Goal: Information Seeking & Learning: Find specific fact

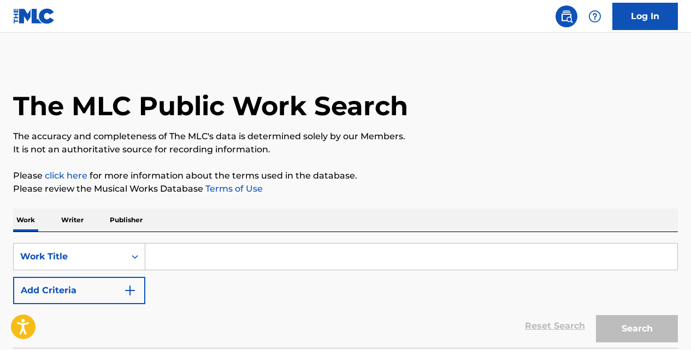
click at [239, 265] on input "Search Form" at bounding box center [411, 257] width 532 height 26
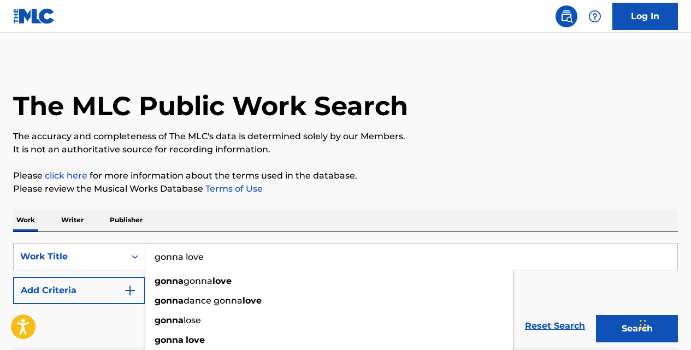
type input "gonna love"
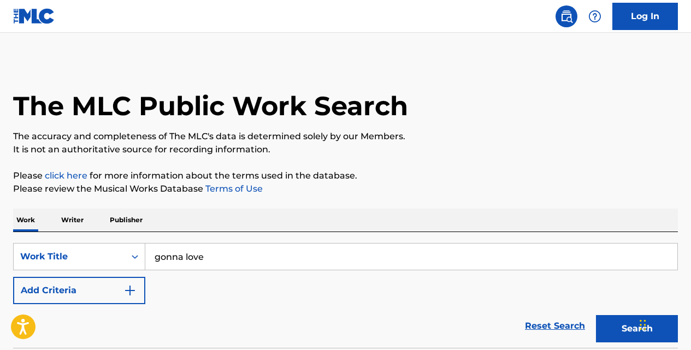
click at [129, 290] on img "Search Form" at bounding box center [129, 290] width 13 height 13
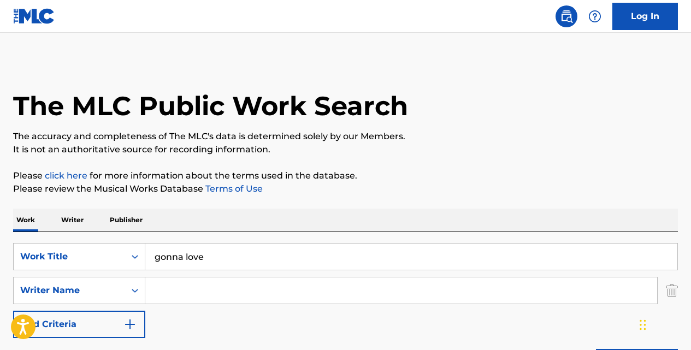
click at [166, 293] on input "Search Form" at bounding box center [401, 290] width 512 height 26
type input "allen"
click at [13, 311] on button "Add Criteria" at bounding box center [79, 324] width 132 height 27
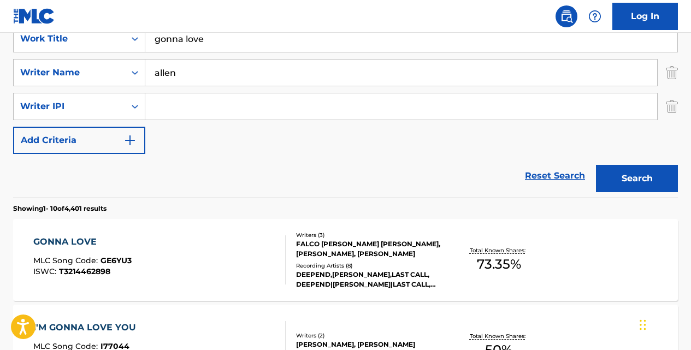
scroll to position [218, 0]
click at [88, 239] on div "GONNA LOVE" at bounding box center [82, 241] width 98 height 13
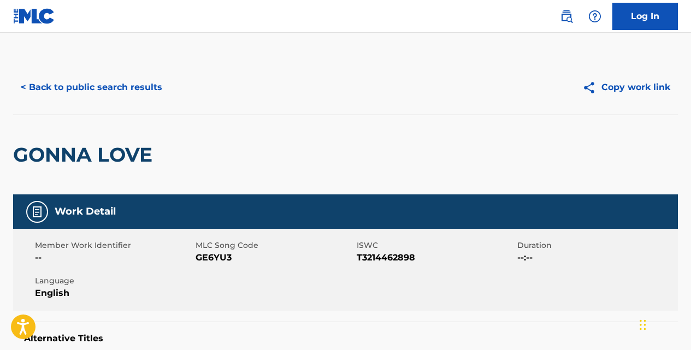
click at [151, 86] on button "< Back to public search results" at bounding box center [91, 87] width 157 height 27
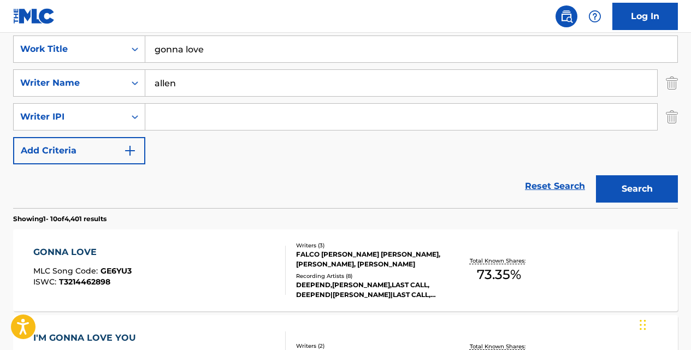
scroll to position [164, 0]
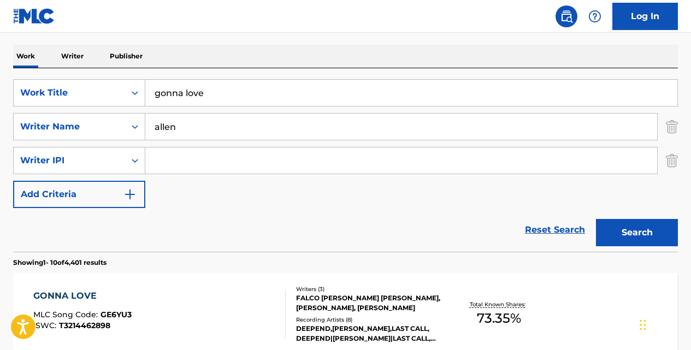
click at [222, 88] on input "gonna love" at bounding box center [411, 93] width 532 height 26
click at [76, 296] on div "GONNA LOVE" at bounding box center [82, 295] width 98 height 13
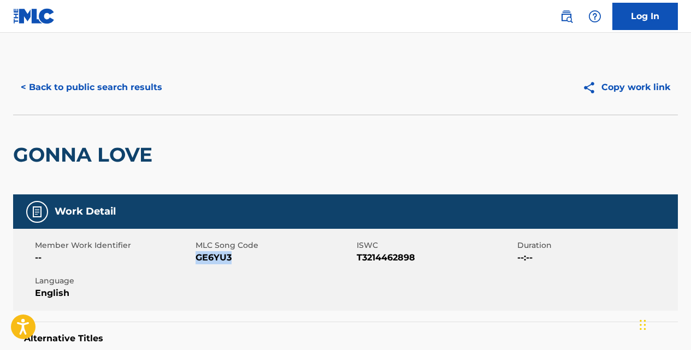
drag, startPoint x: 233, startPoint y: 257, endPoint x: 198, endPoint y: 258, distance: 34.4
click at [198, 258] on span "GE6YU3" at bounding box center [274, 257] width 158 height 13
copy span "GE6YU3"
click at [90, 87] on button "< Back to public search results" at bounding box center [91, 87] width 157 height 27
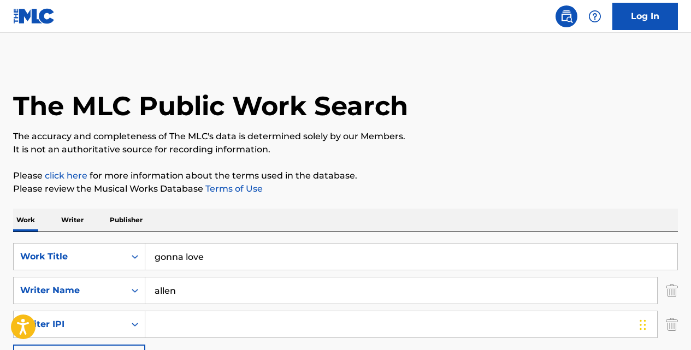
scroll to position [164, 0]
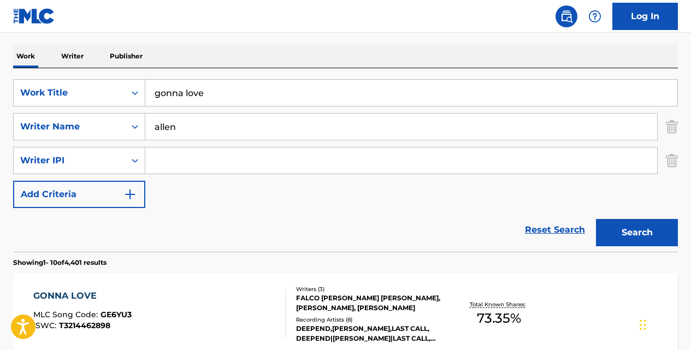
click at [229, 100] on input "gonna love" at bounding box center [411, 93] width 532 height 26
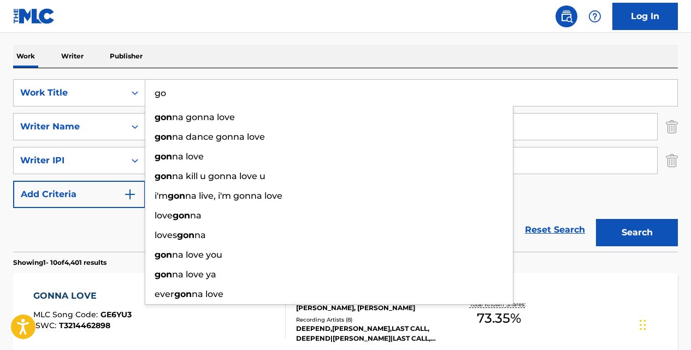
type input "g"
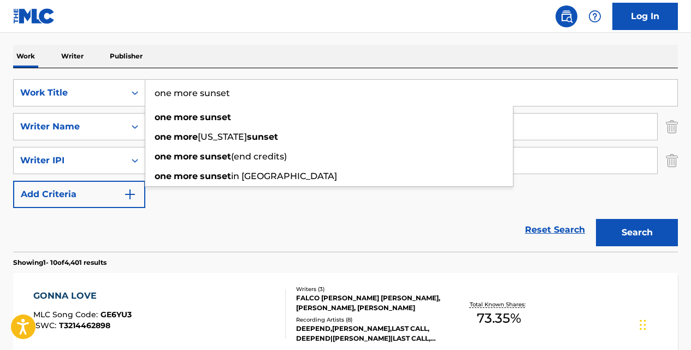
type input "one more sunset"
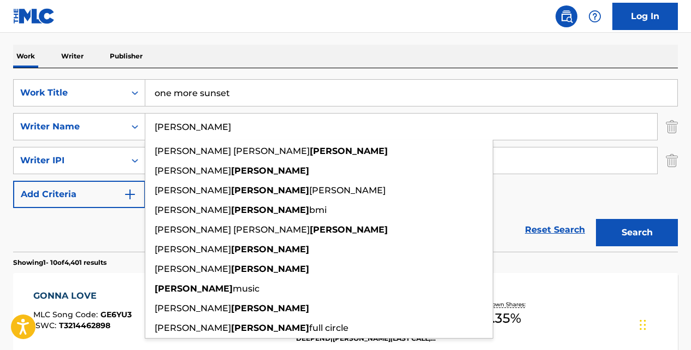
type input "[PERSON_NAME]"
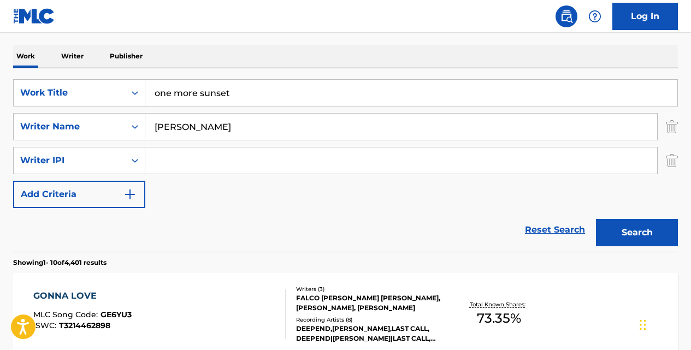
click at [596, 219] on button "Search" at bounding box center [637, 232] width 82 height 27
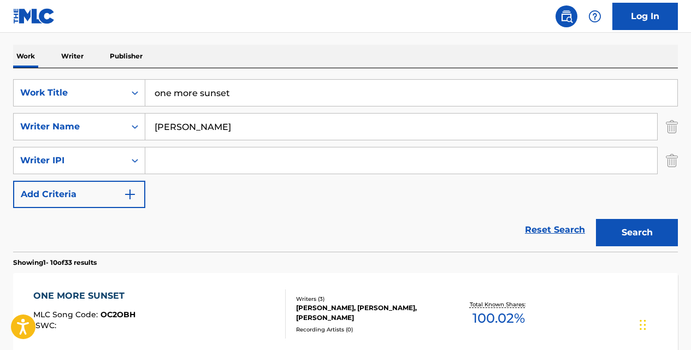
click at [95, 302] on div "ONE MORE SUNSET" at bounding box center [84, 295] width 102 height 13
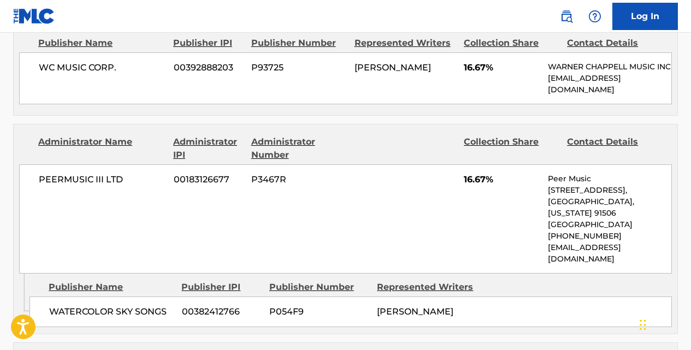
scroll to position [946, 0]
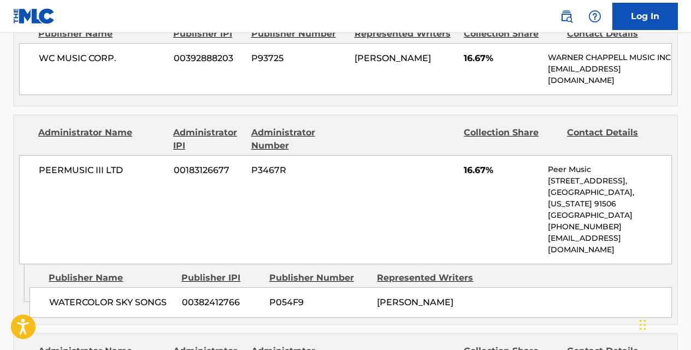
click at [328, 25] on nav "Log In" at bounding box center [345, 16] width 691 height 33
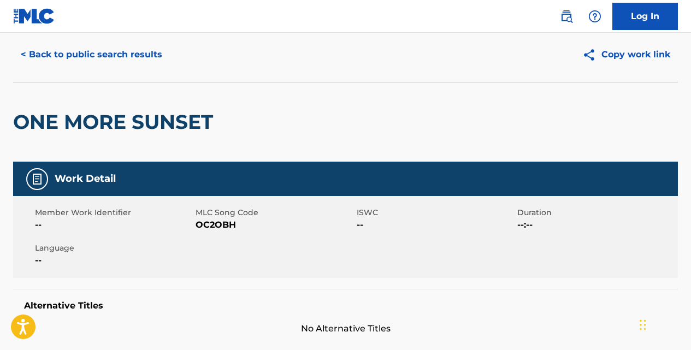
scroll to position [0, 0]
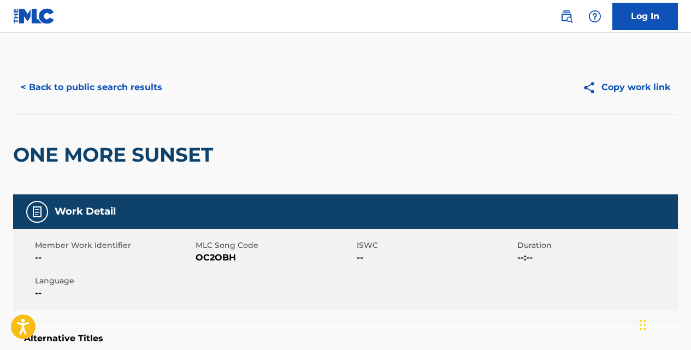
click at [133, 83] on button "< Back to public search results" at bounding box center [91, 87] width 157 height 27
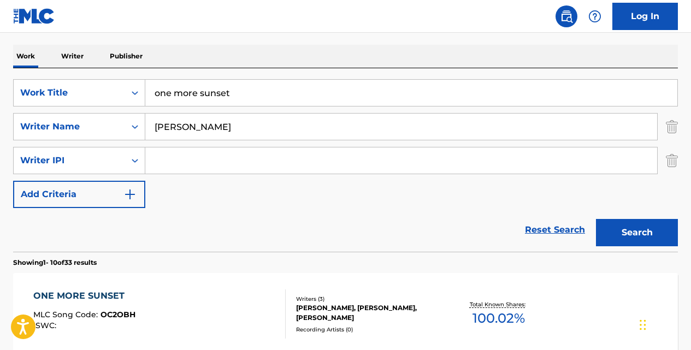
click at [266, 102] on input "one more sunset" at bounding box center [411, 93] width 532 height 26
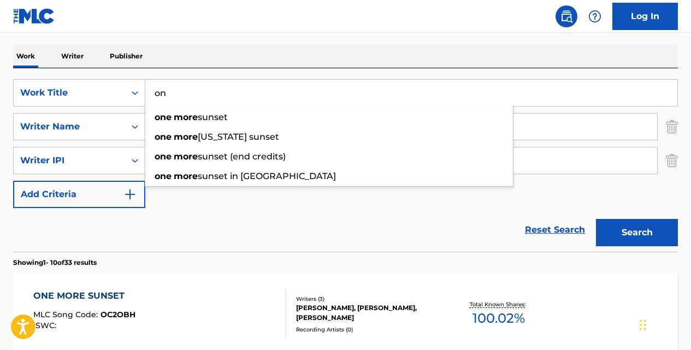
type input "o"
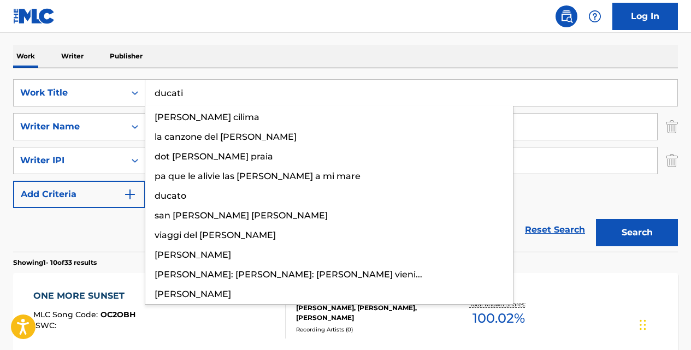
type input "ducati"
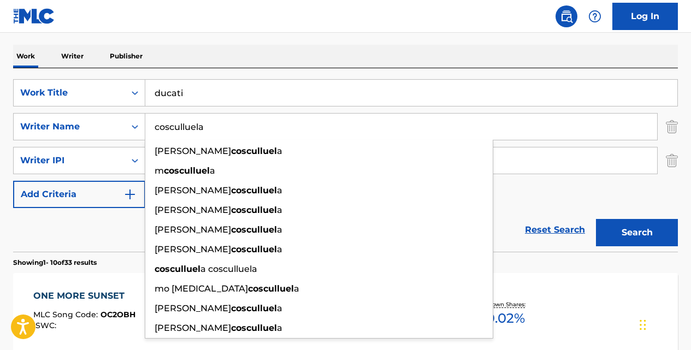
type input "cosculluela"
click at [596, 219] on button "Search" at bounding box center [637, 232] width 82 height 27
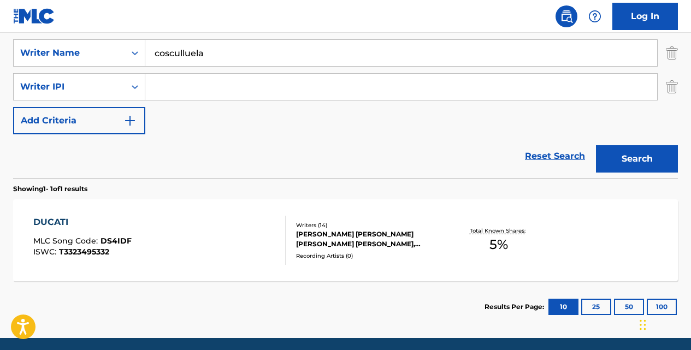
scroll to position [251, 0]
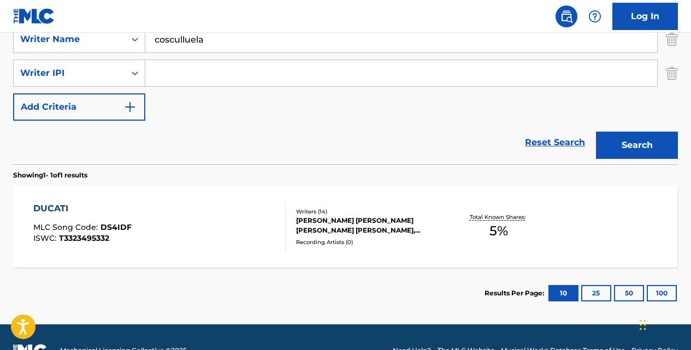
click at [64, 207] on div "DUCATI" at bounding box center [82, 208] width 98 height 13
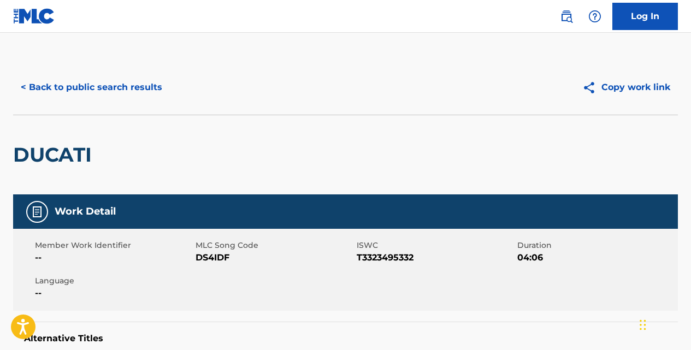
click at [146, 87] on button "< Back to public search results" at bounding box center [91, 87] width 157 height 27
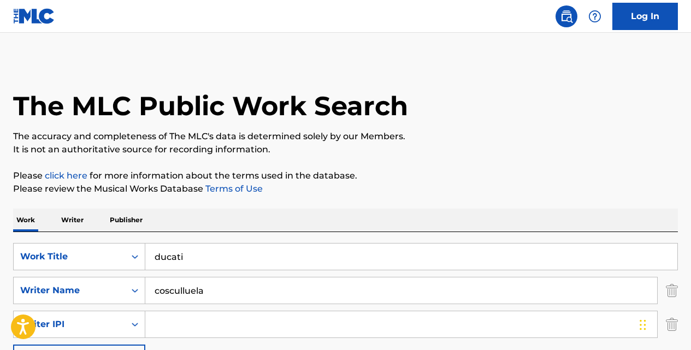
scroll to position [182, 0]
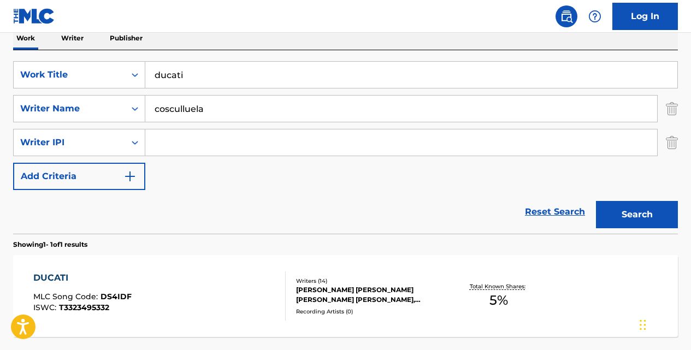
click at [214, 106] on input "cosculluela" at bounding box center [401, 109] width 512 height 26
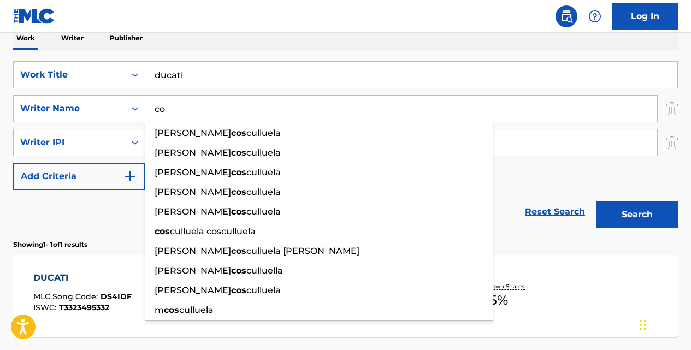
type input "c"
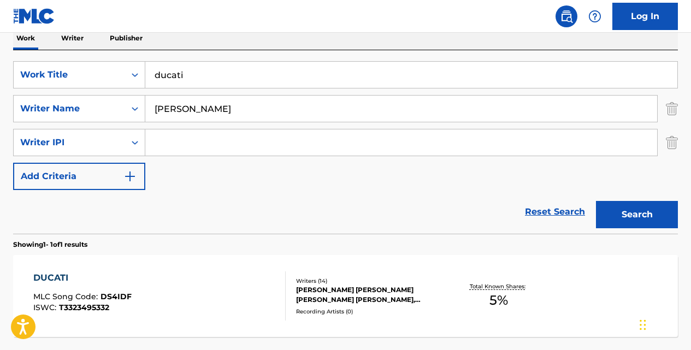
click at [596, 201] on button "Search" at bounding box center [637, 214] width 82 height 27
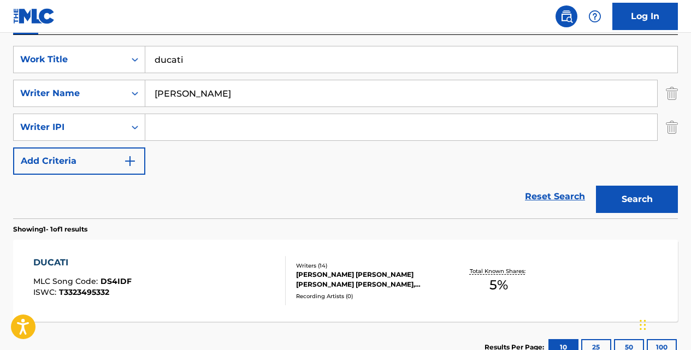
scroll to position [207, 0]
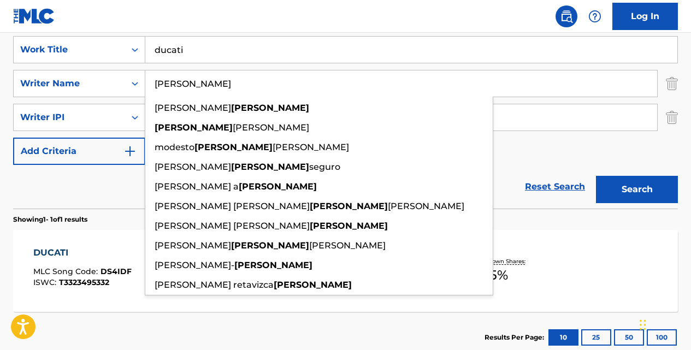
click at [219, 87] on input "[PERSON_NAME]" at bounding box center [401, 83] width 512 height 26
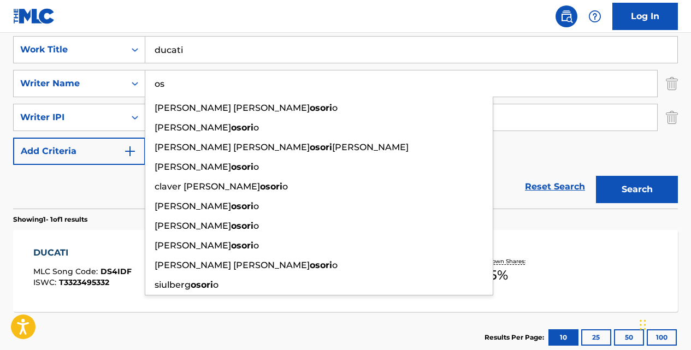
type input "o"
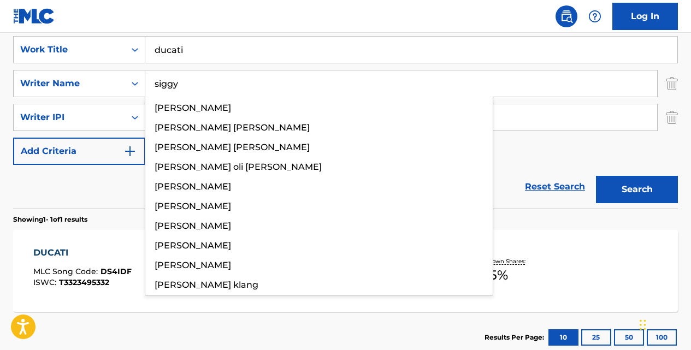
click at [596, 176] on button "Search" at bounding box center [637, 189] width 82 height 27
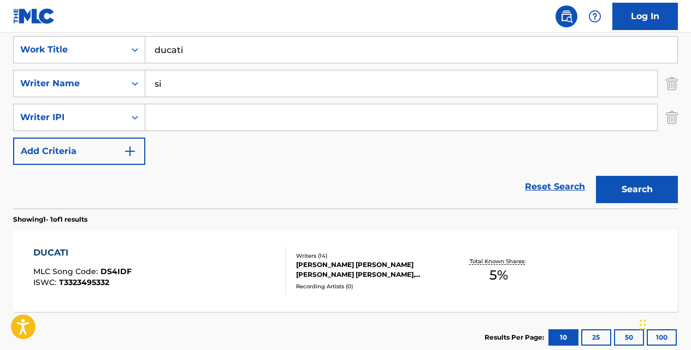
type input "s"
click at [596, 176] on button "Search" at bounding box center [637, 189] width 82 height 27
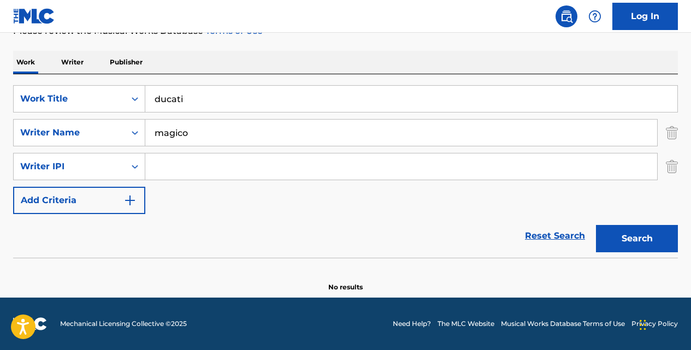
scroll to position [158, 0]
click at [216, 129] on input "magico" at bounding box center [401, 133] width 512 height 26
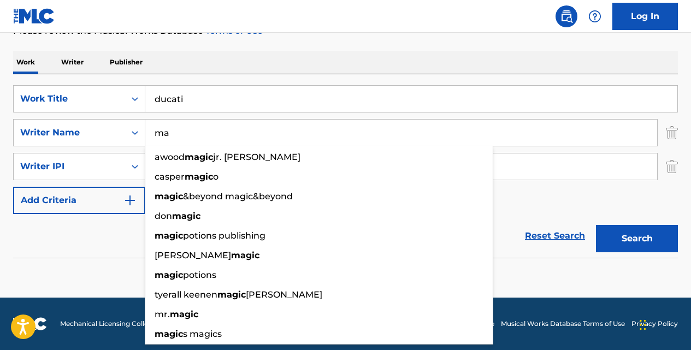
type input "m"
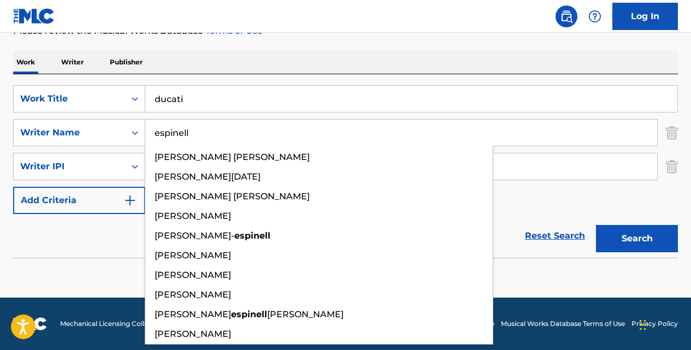
type input "espinell"
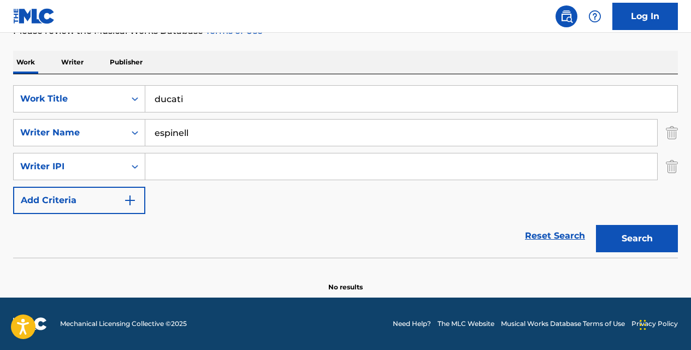
click at [596, 225] on button "Search" at bounding box center [637, 238] width 82 height 27
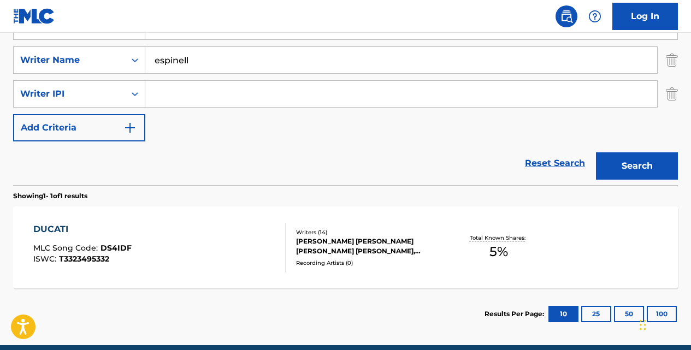
scroll to position [234, 0]
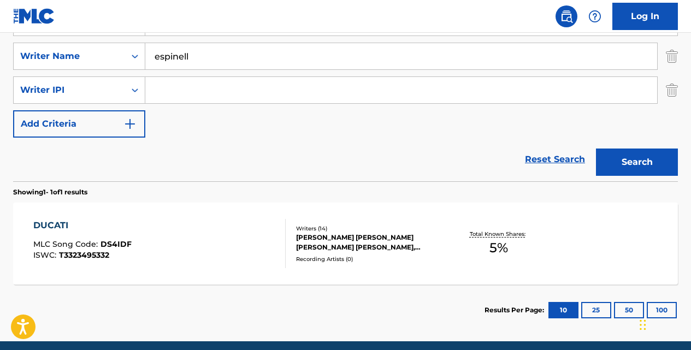
click at [66, 227] on div "DUCATI" at bounding box center [82, 225] width 98 height 13
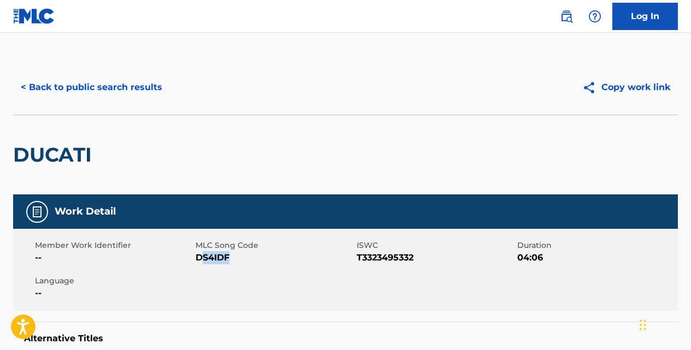
drag, startPoint x: 232, startPoint y: 259, endPoint x: 199, endPoint y: 260, distance: 32.2
click at [199, 260] on span "DS4IDF" at bounding box center [274, 257] width 158 height 13
drag, startPoint x: 196, startPoint y: 257, endPoint x: 230, endPoint y: 256, distance: 34.4
click at [230, 256] on span "DS4IDF" at bounding box center [274, 257] width 158 height 13
copy span "DS4IDF"
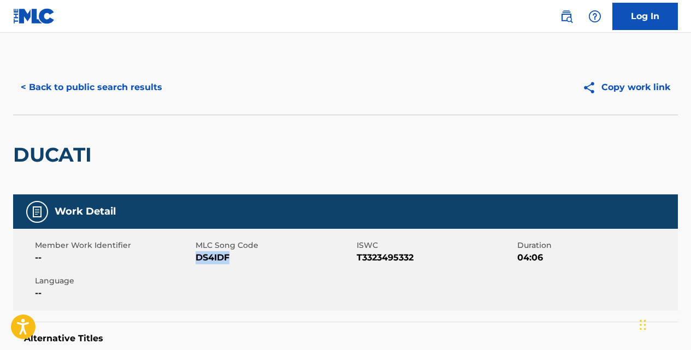
click at [84, 95] on button "< Back to public search results" at bounding box center [91, 87] width 157 height 27
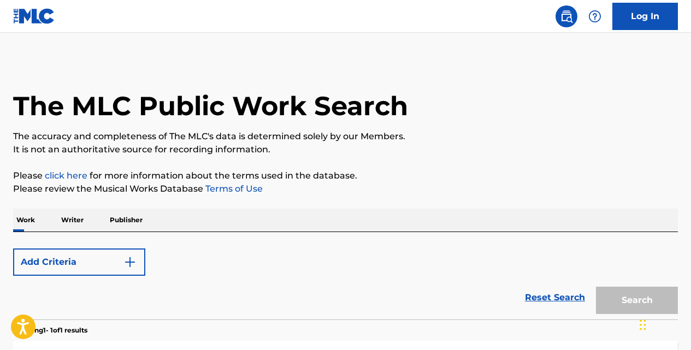
scroll to position [182, 0]
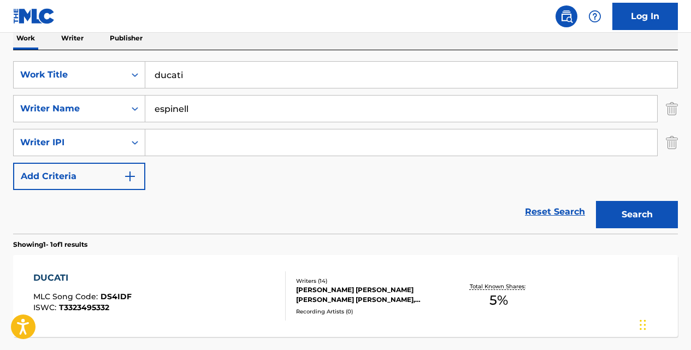
click at [201, 78] on input "ducati" at bounding box center [411, 75] width 532 height 26
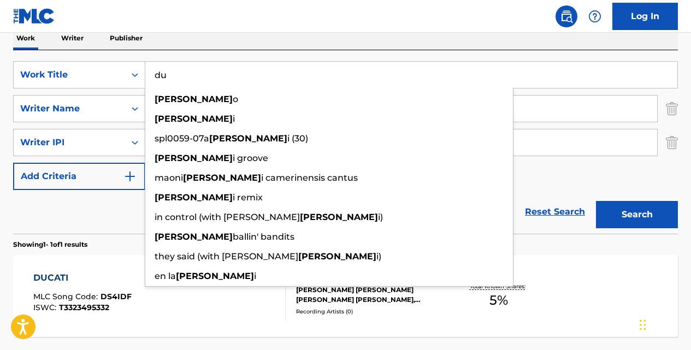
type input "d"
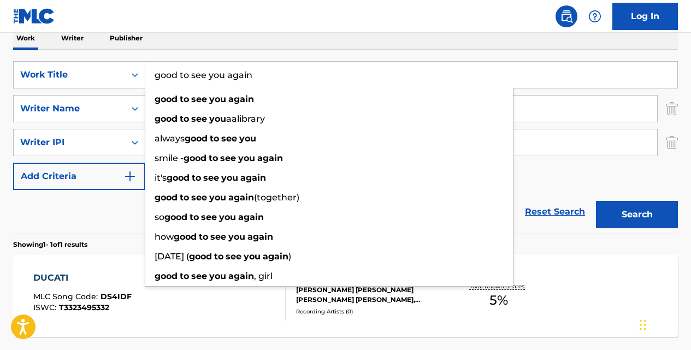
type input "good to see you again"
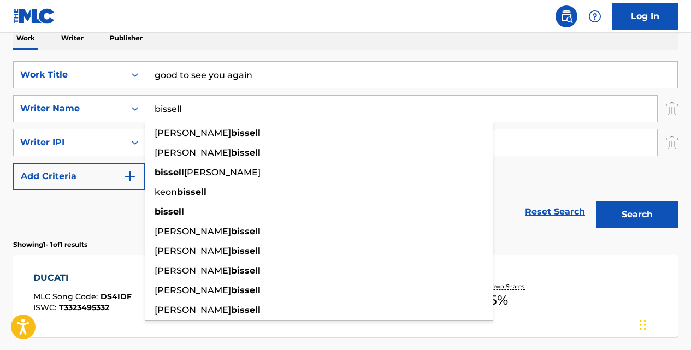
type input "bissell"
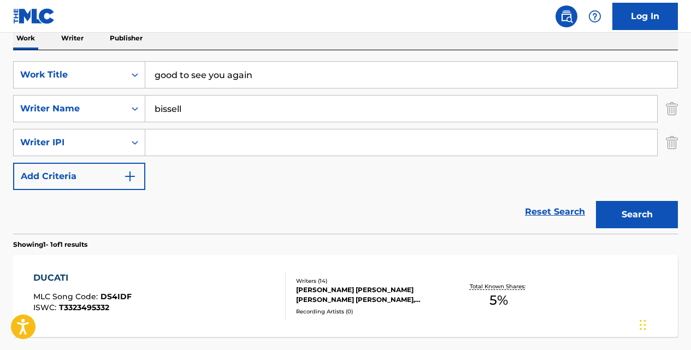
click at [596, 201] on button "Search" at bounding box center [637, 214] width 82 height 27
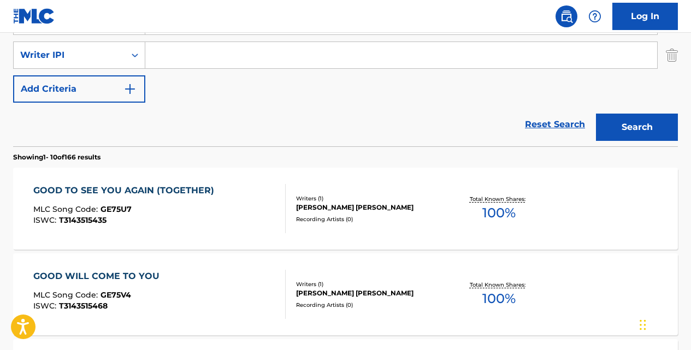
scroll to position [272, 0]
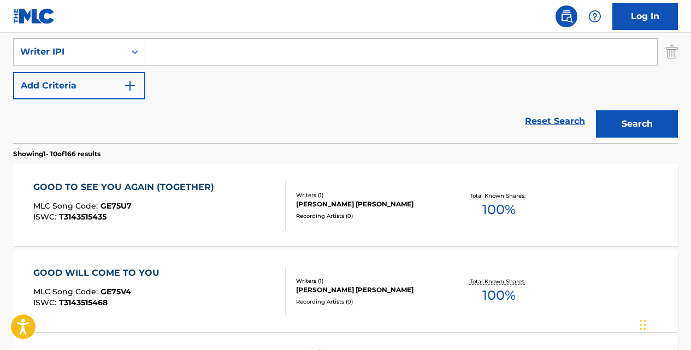
click at [174, 184] on div "GOOD TO SEE YOU AGAIN (TOGETHER)" at bounding box center [126, 187] width 186 height 13
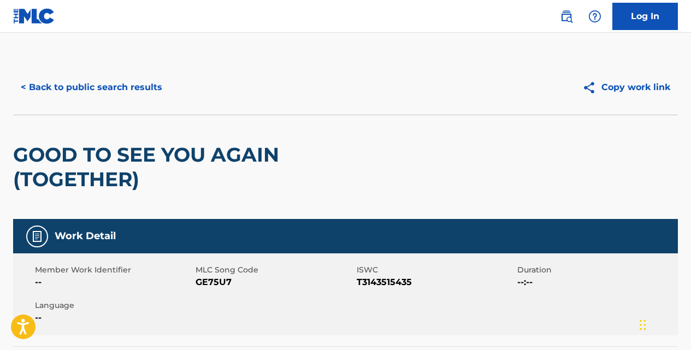
click at [154, 88] on button "< Back to public search results" at bounding box center [91, 87] width 157 height 27
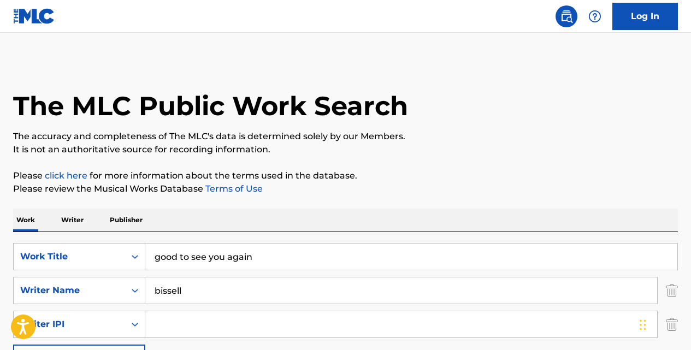
click at [267, 256] on input "good to see you again" at bounding box center [411, 257] width 532 height 26
type input "g"
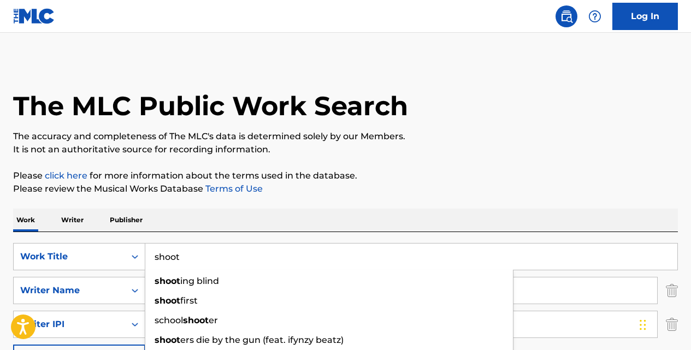
type input "shoot"
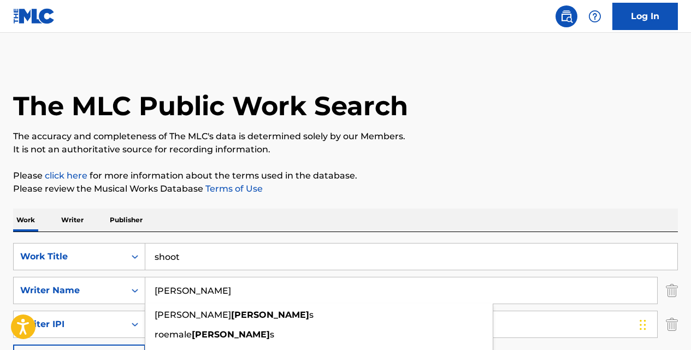
type input "[PERSON_NAME]"
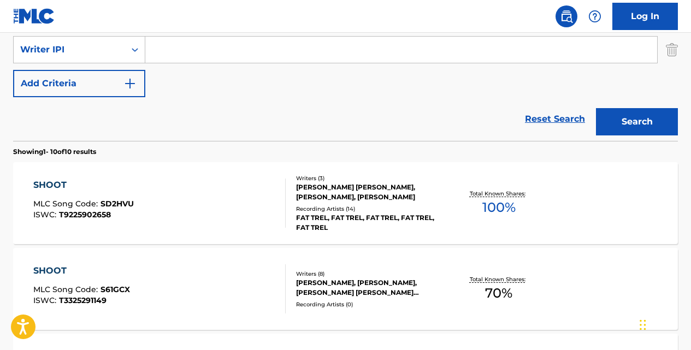
scroll to position [287, 0]
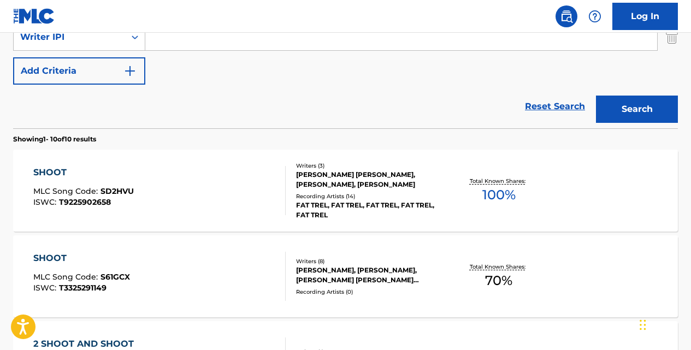
click at [61, 257] on div "SHOOT" at bounding box center [81, 258] width 97 height 13
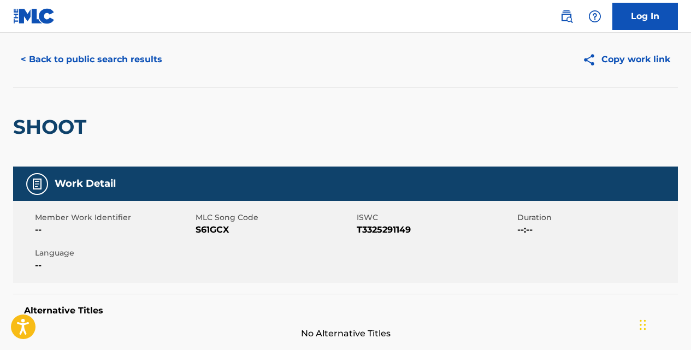
scroll to position [16, 0]
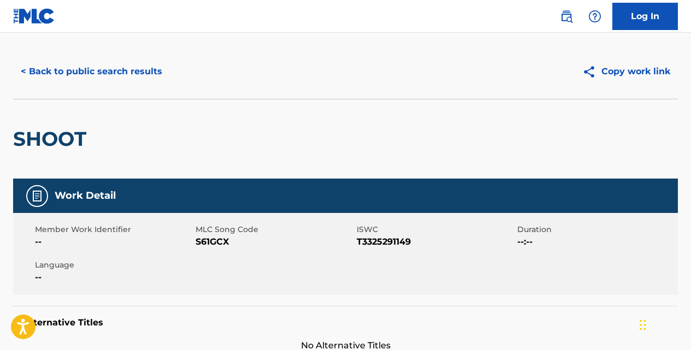
click at [135, 74] on button "< Back to public search results" at bounding box center [91, 71] width 157 height 27
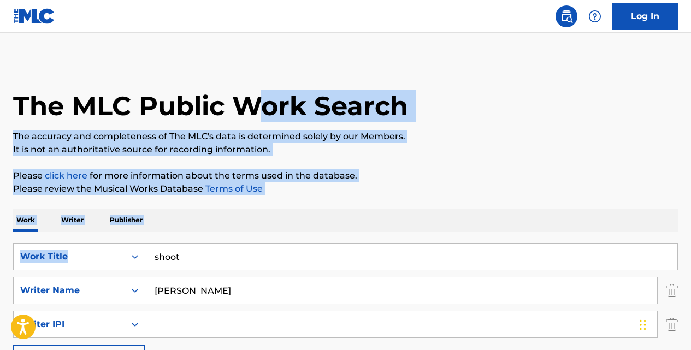
drag, startPoint x: 260, startPoint y: 73, endPoint x: 252, endPoint y: 236, distance: 164.0
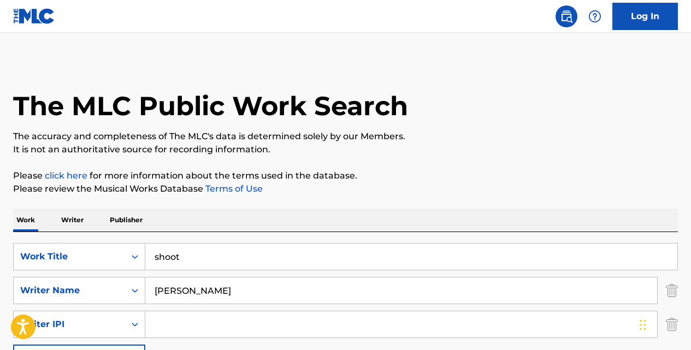
drag, startPoint x: 252, startPoint y: 236, endPoint x: 206, endPoint y: 247, distance: 46.5
click at [206, 247] on input "shoot" at bounding box center [411, 257] width 532 height 26
type input "s"
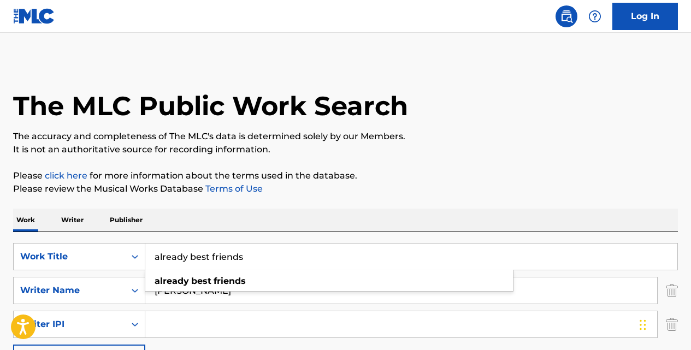
type input "already best friends"
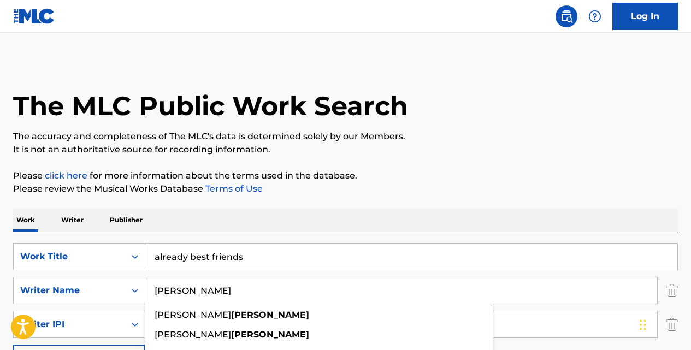
type input "[PERSON_NAME]"
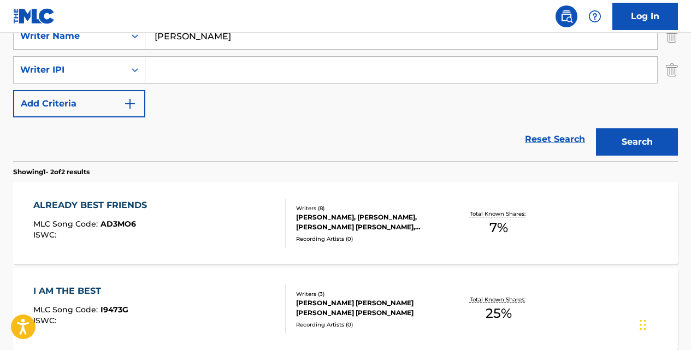
scroll to position [258, 0]
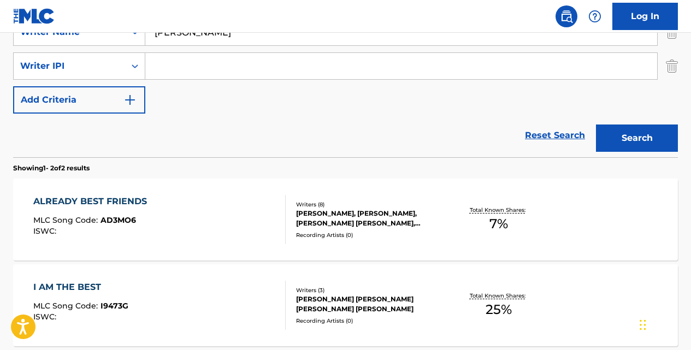
click at [134, 204] on div "ALREADY BEST FRIENDS" at bounding box center [92, 201] width 119 height 13
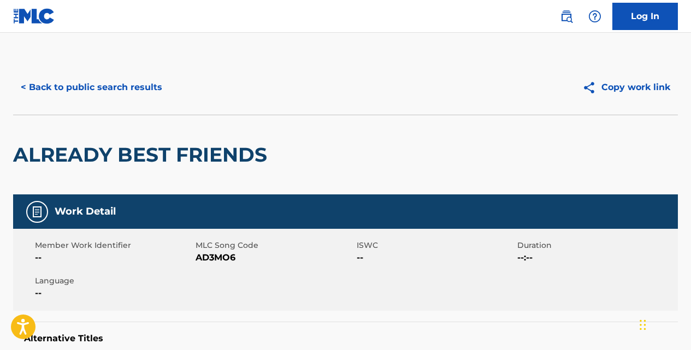
click at [134, 96] on button "< Back to public search results" at bounding box center [91, 87] width 157 height 27
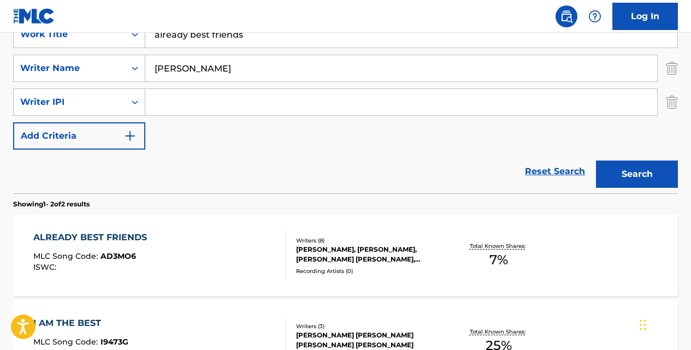
scroll to position [218, 0]
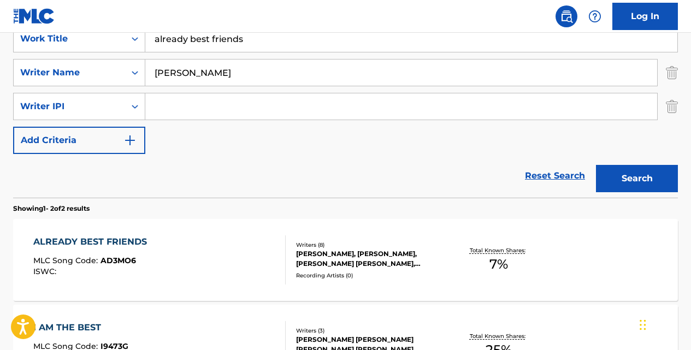
click at [194, 73] on input "[PERSON_NAME]" at bounding box center [401, 73] width 512 height 26
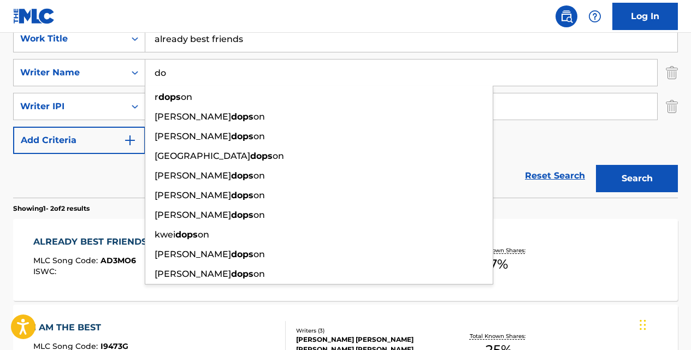
type input "d"
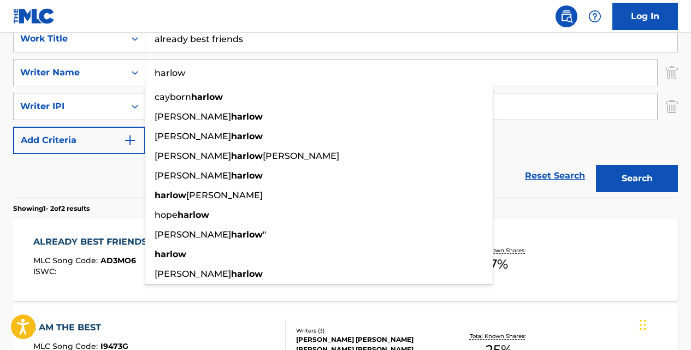
type input "harlow"
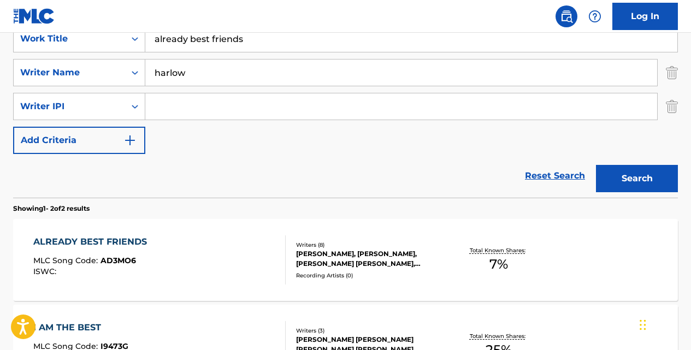
click at [596, 165] on button "Search" at bounding box center [637, 178] width 82 height 27
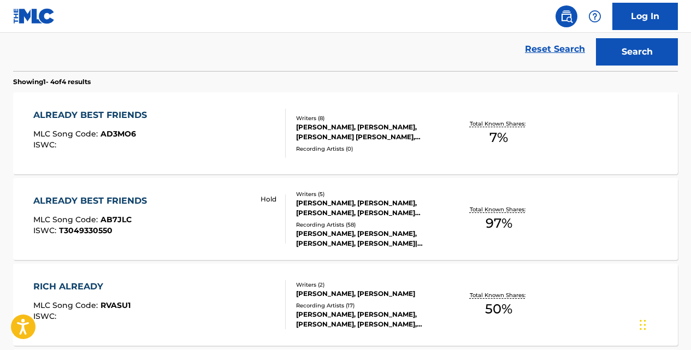
scroll to position [345, 0]
click at [137, 197] on div "ALREADY BEST FRIENDS" at bounding box center [92, 200] width 119 height 13
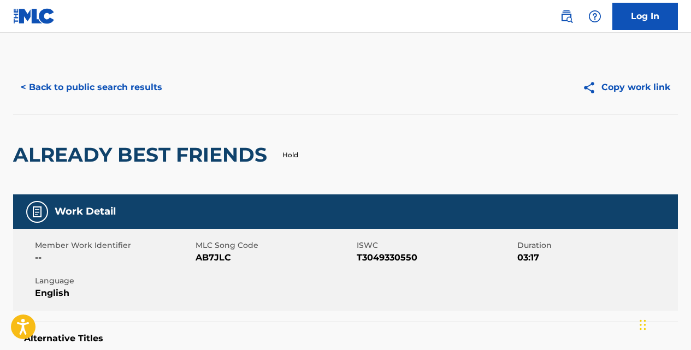
click at [146, 85] on button "< Back to public search results" at bounding box center [91, 87] width 157 height 27
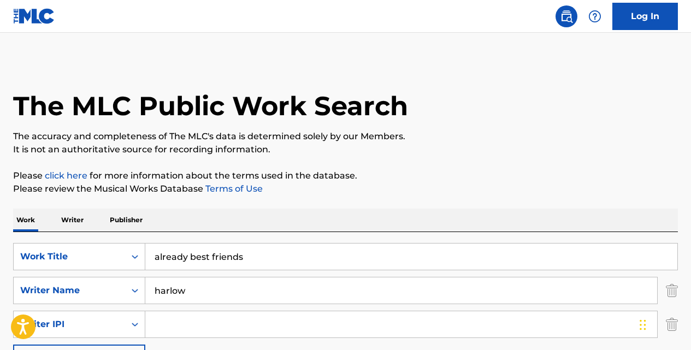
click at [256, 251] on input "already best friends" at bounding box center [411, 257] width 532 height 26
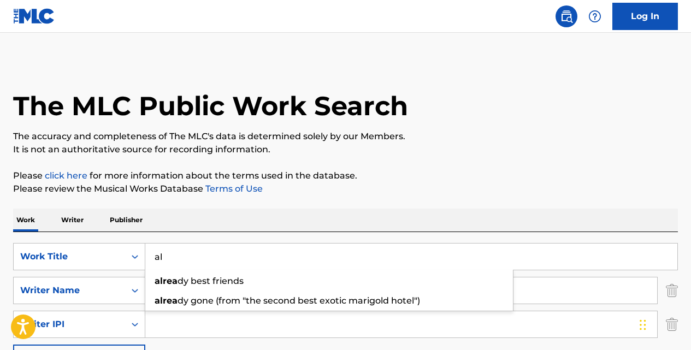
type input "a"
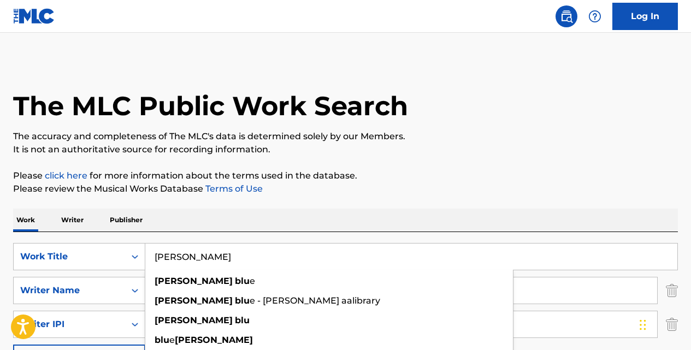
type input "[PERSON_NAME]"
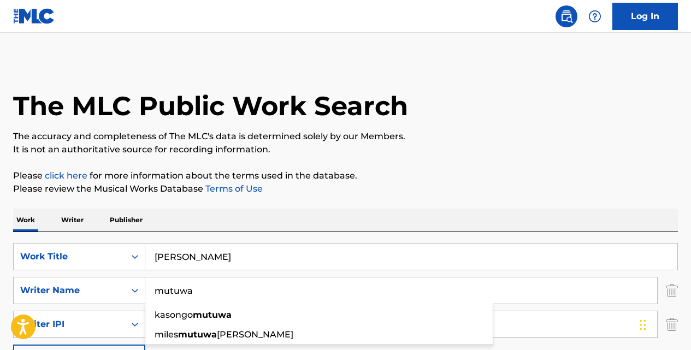
type input "mutuwa"
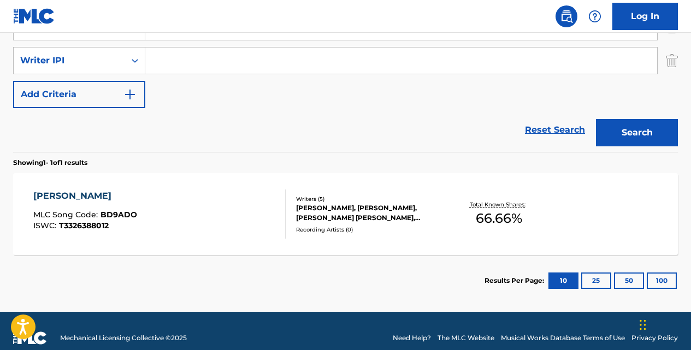
scroll to position [278, 0]
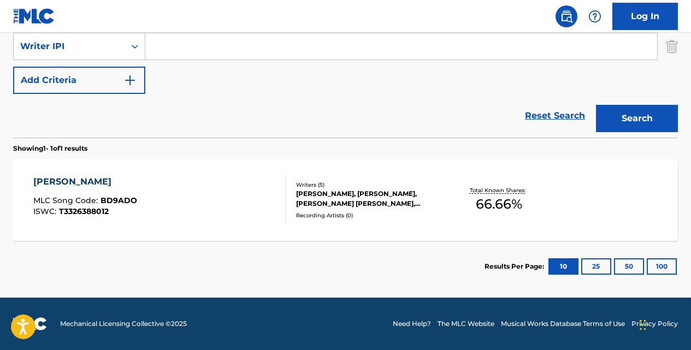
click at [82, 186] on div "[PERSON_NAME]" at bounding box center [85, 181] width 104 height 13
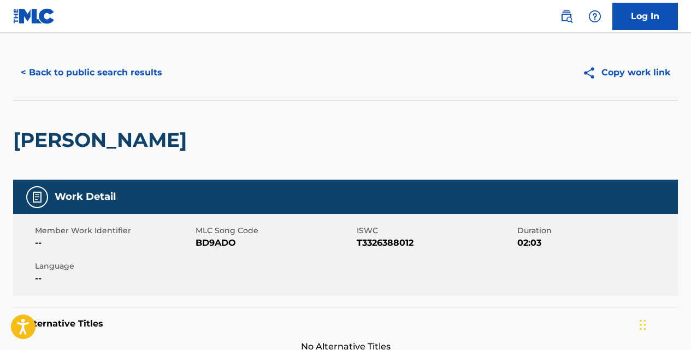
scroll to position [14, 0]
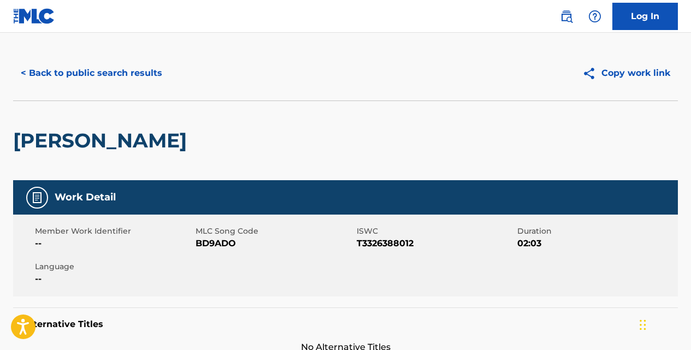
click at [143, 72] on button "< Back to public search results" at bounding box center [91, 73] width 157 height 27
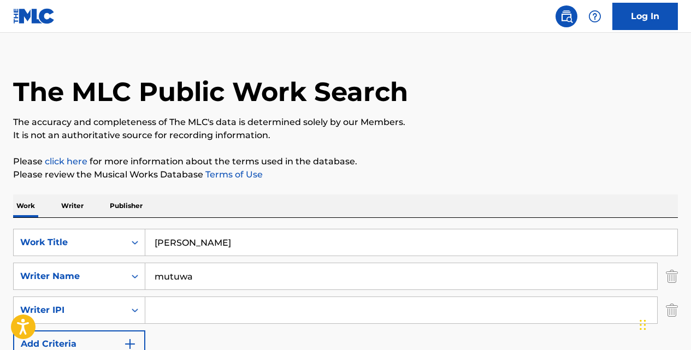
scroll to position [182, 0]
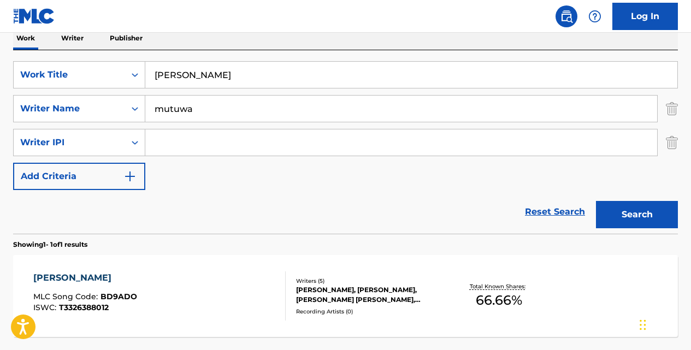
click at [221, 75] on input "[PERSON_NAME]" at bounding box center [411, 75] width 532 height 26
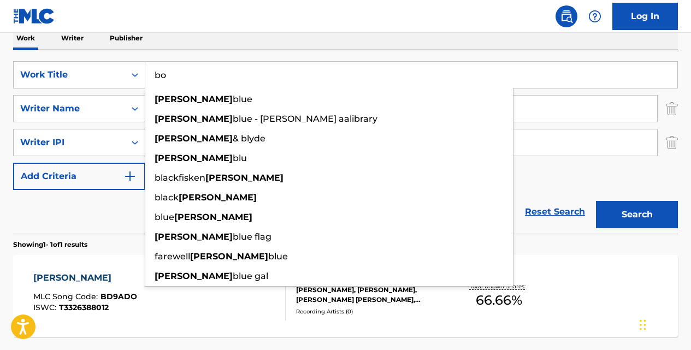
type input "b"
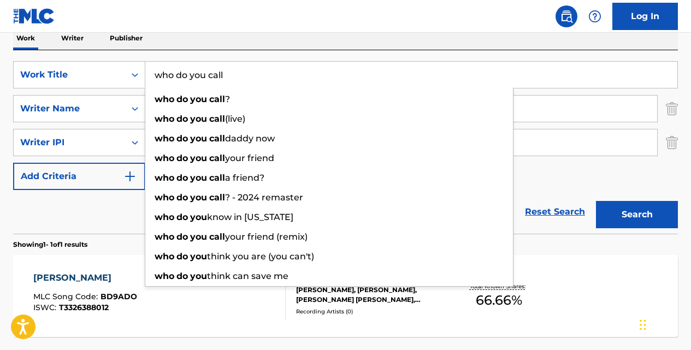
type input "who do you call"
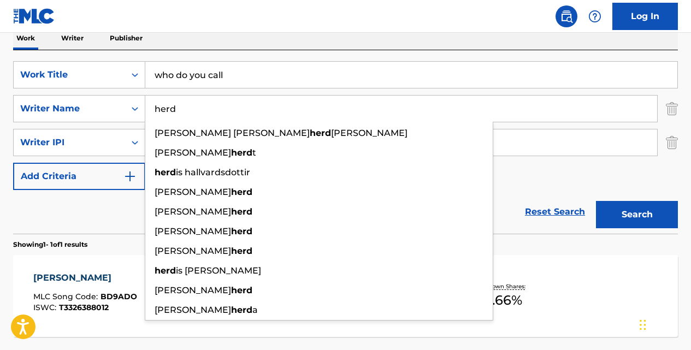
type input "herd"
click at [596, 201] on button "Search" at bounding box center [637, 214] width 82 height 27
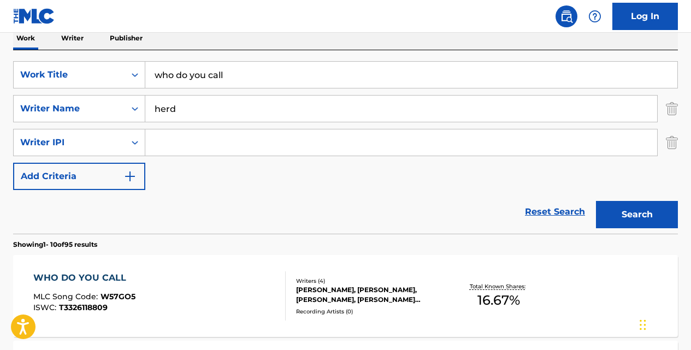
click at [116, 278] on div "WHO DO YOU CALL" at bounding box center [84, 277] width 102 height 13
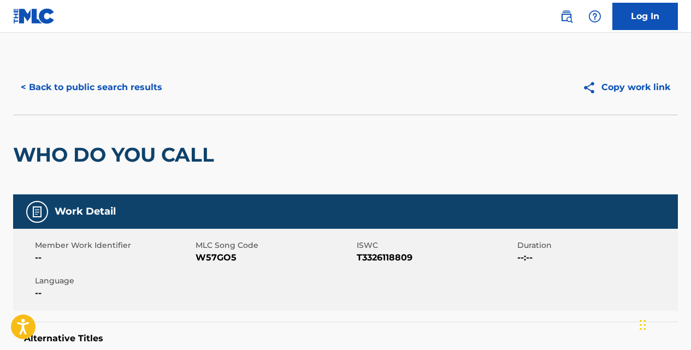
click at [90, 84] on button "< Back to public search results" at bounding box center [91, 87] width 157 height 27
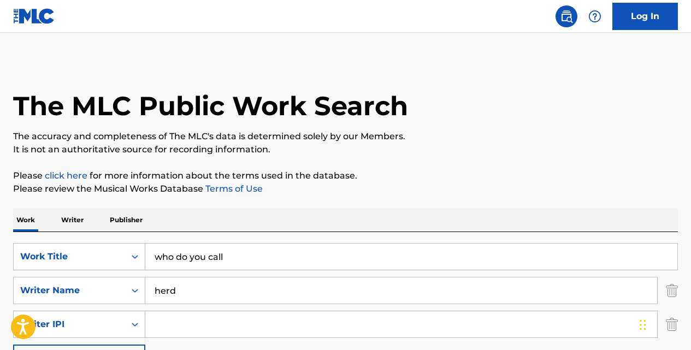
click at [245, 252] on input "who do you call" at bounding box center [411, 257] width 532 height 26
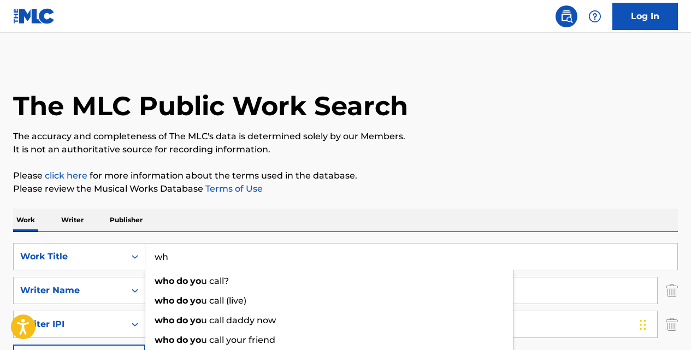
type input "w"
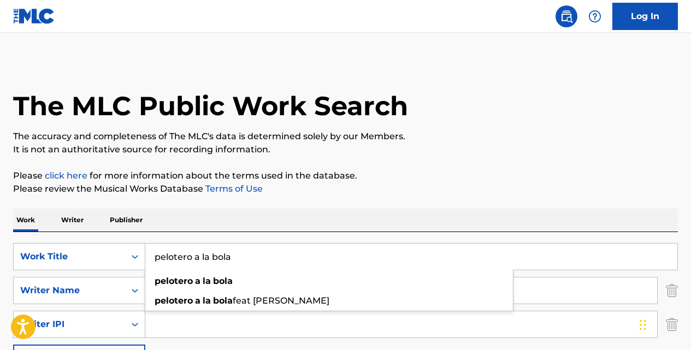
type input "pelotero a la bola"
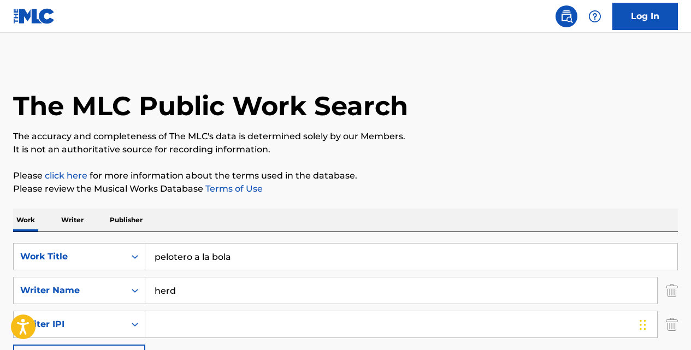
click at [178, 294] on input "herd" at bounding box center [401, 290] width 512 height 26
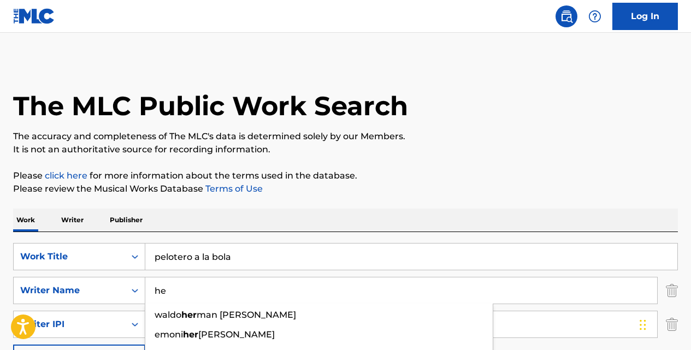
type input "h"
type input "[PERSON_NAME]"
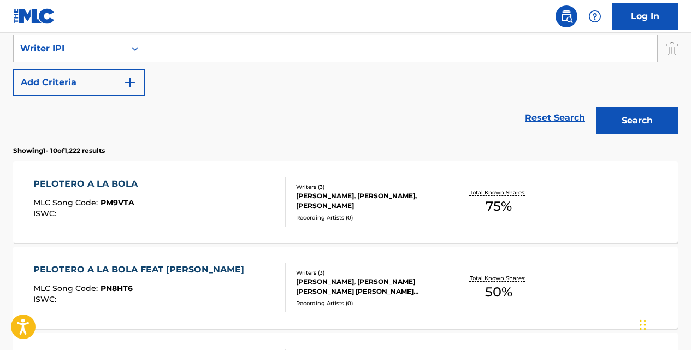
scroll to position [276, 0]
click at [122, 182] on div "PELOTERO A LA BOLA" at bounding box center [88, 183] width 110 height 13
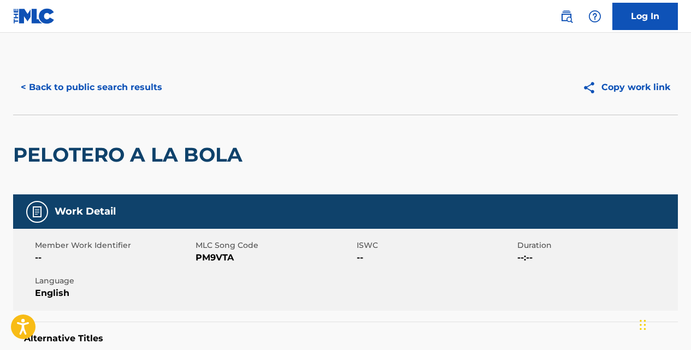
click at [146, 88] on button "< Back to public search results" at bounding box center [91, 87] width 157 height 27
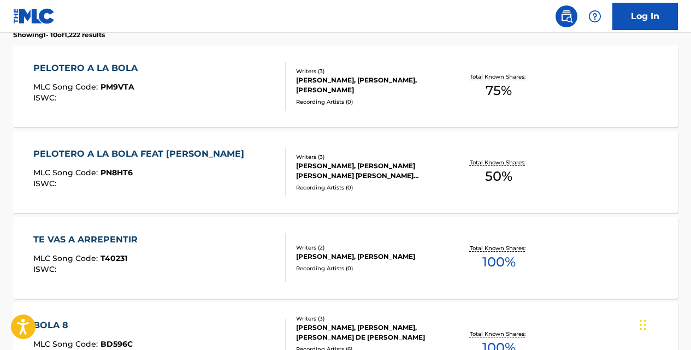
scroll to position [398, 0]
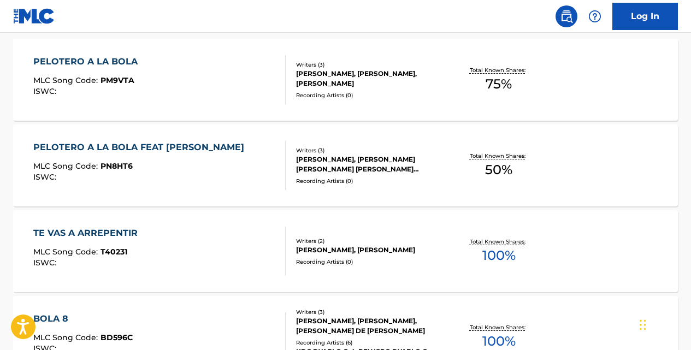
click at [180, 151] on div "PELOTERO A LA BOLA FEAT [PERSON_NAME]" at bounding box center [141, 147] width 216 height 13
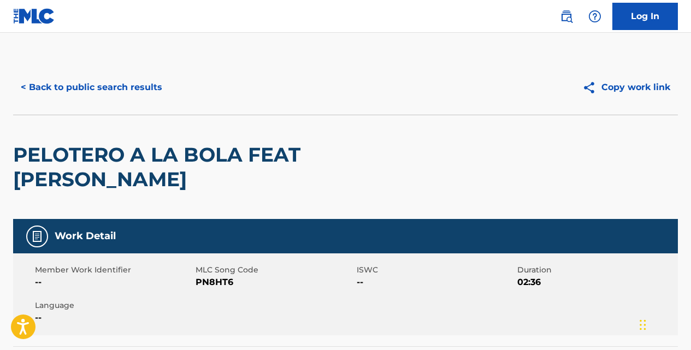
click at [147, 85] on button "< Back to public search results" at bounding box center [91, 87] width 157 height 27
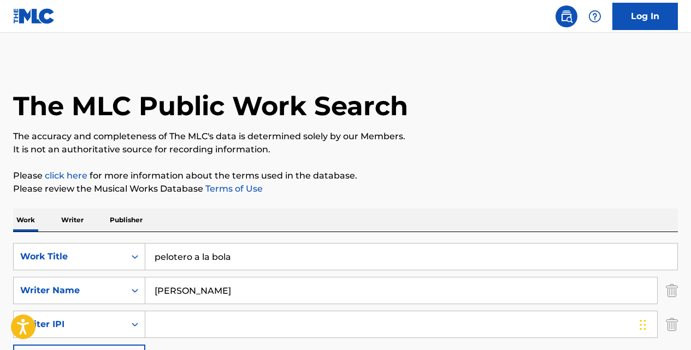
click at [259, 248] on input "pelotero a la bola" at bounding box center [411, 257] width 532 height 26
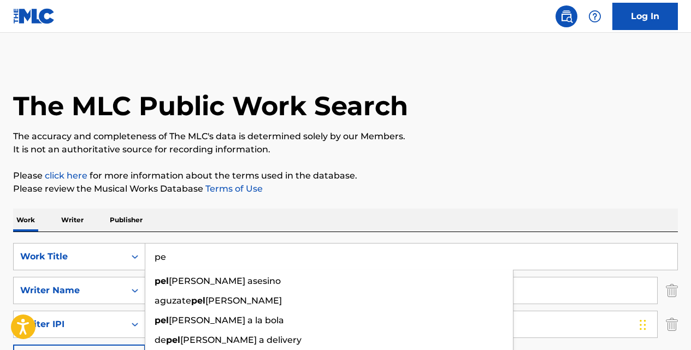
type input "p"
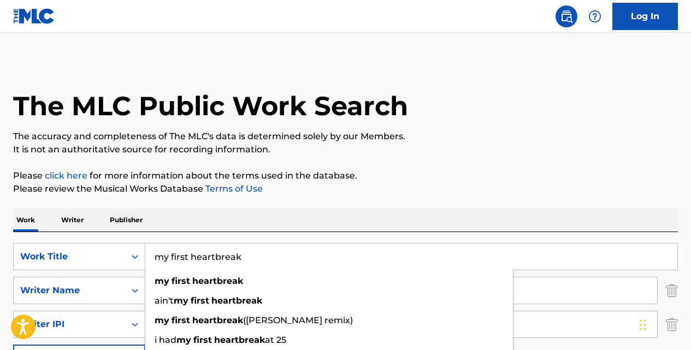
type input "my first heartbreak"
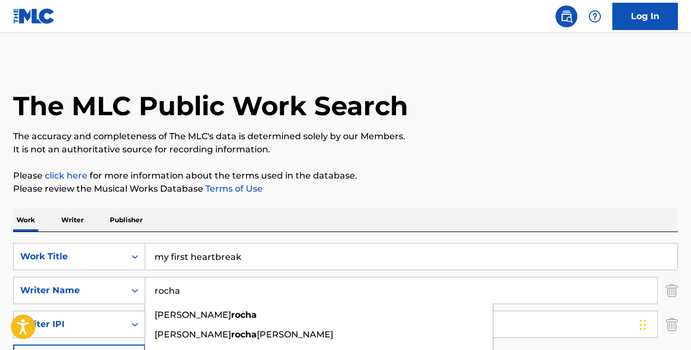
type input "rocha"
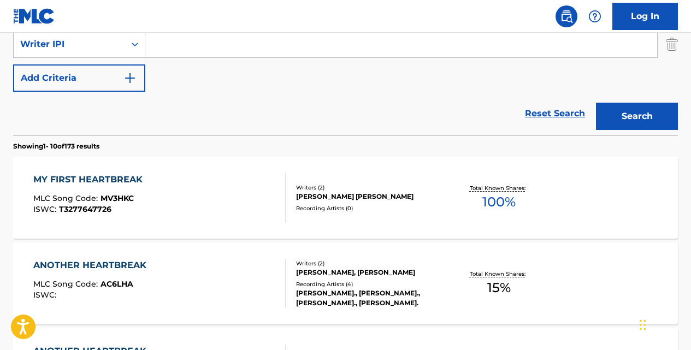
scroll to position [281, 0]
click at [124, 185] on div "MY FIRST HEARTBREAK" at bounding box center [90, 179] width 115 height 13
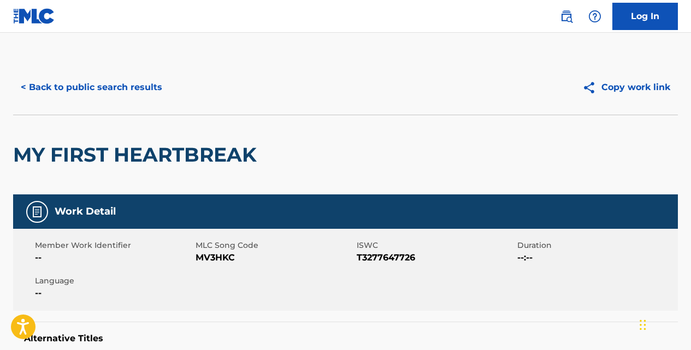
click at [150, 92] on button "< Back to public search results" at bounding box center [91, 87] width 157 height 27
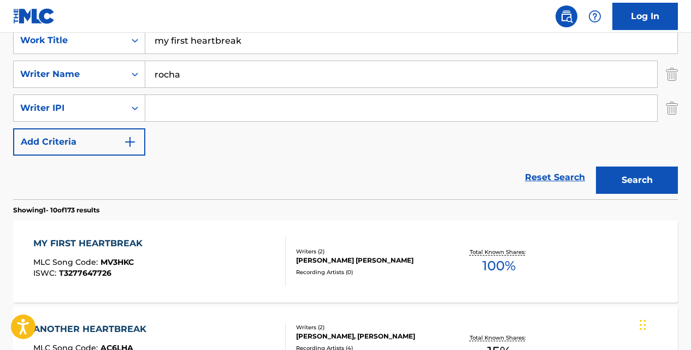
scroll to position [198, 0]
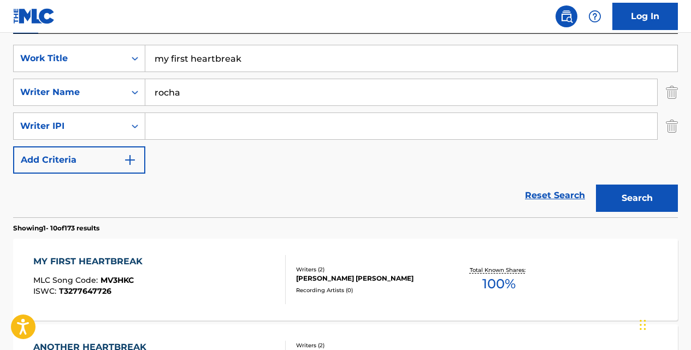
click at [257, 65] on input "my first heartbreak" at bounding box center [411, 58] width 532 height 26
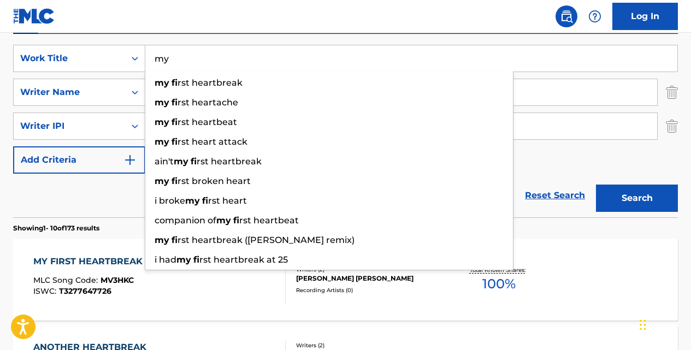
type input "m"
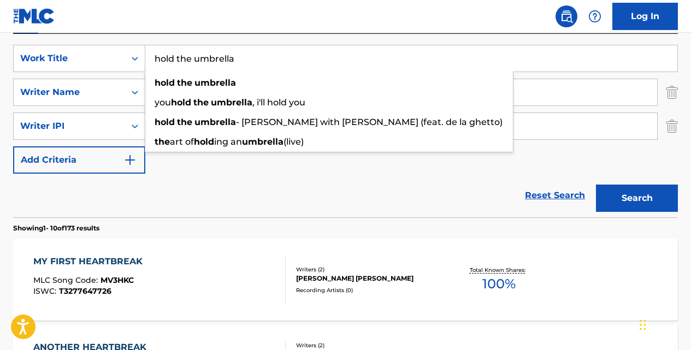
type input "hold the umbrella"
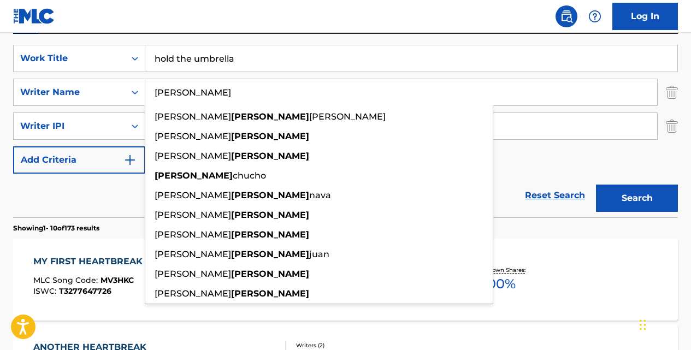
type input "[PERSON_NAME]"
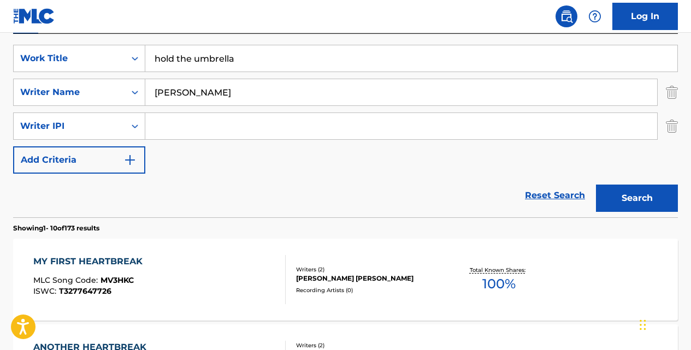
click at [596, 185] on button "Search" at bounding box center [637, 198] width 82 height 27
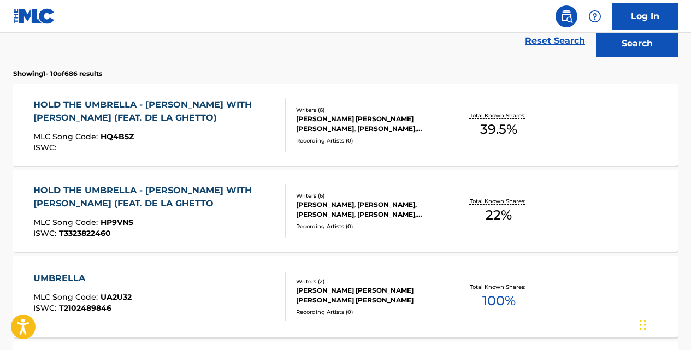
scroll to position [355, 0]
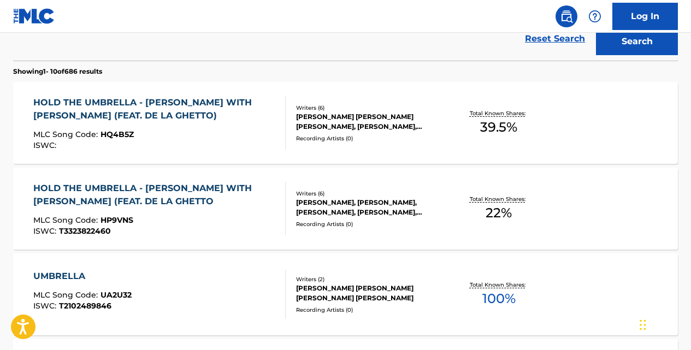
click at [223, 103] on div "HOLD THE UMBRELLA - [PERSON_NAME] WITH [PERSON_NAME] (FEAT. DE LA GHETTO)" at bounding box center [154, 109] width 243 height 26
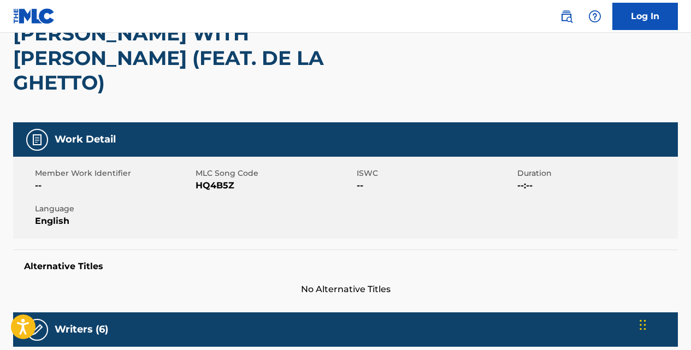
scroll to position [145, 0]
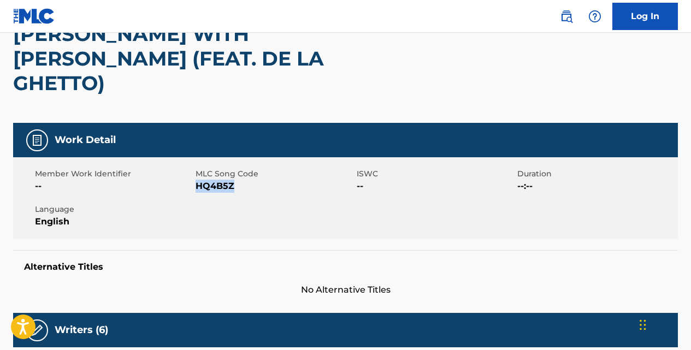
drag, startPoint x: 234, startPoint y: 137, endPoint x: 198, endPoint y: 138, distance: 36.0
click at [198, 180] on span "HQ4B5Z" at bounding box center [274, 186] width 158 height 13
copy span "HQ4B5Z"
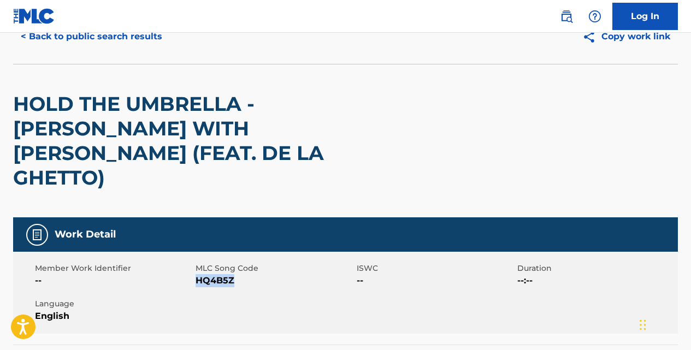
scroll to position [0, 0]
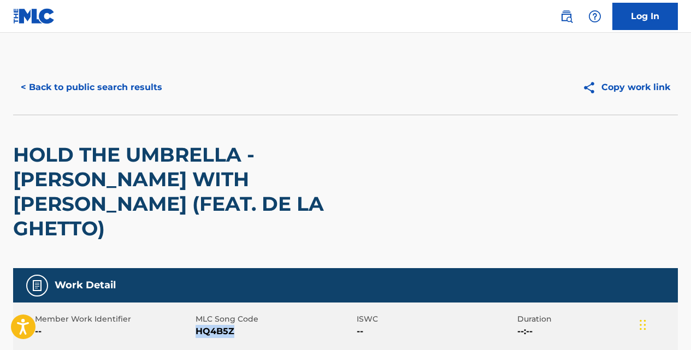
click at [135, 80] on button "< Back to public search results" at bounding box center [91, 87] width 157 height 27
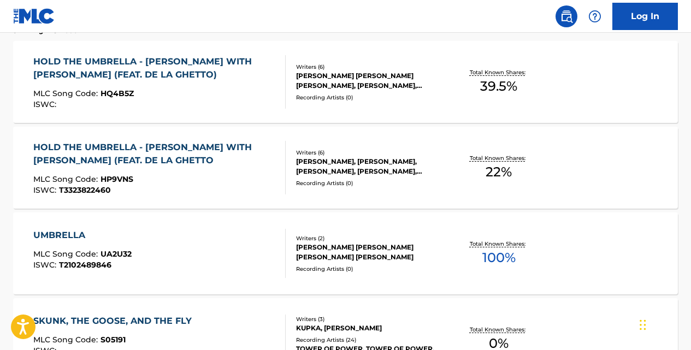
scroll to position [389, 0]
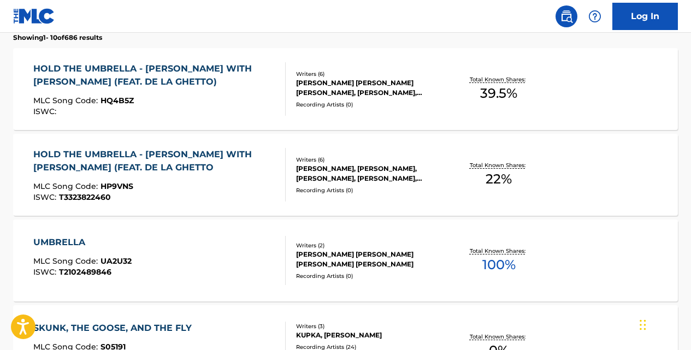
click at [192, 158] on div "HOLD THE UMBRELLA - [PERSON_NAME] WITH [PERSON_NAME] (FEAT. DE LA GHETTO" at bounding box center [154, 161] width 243 height 26
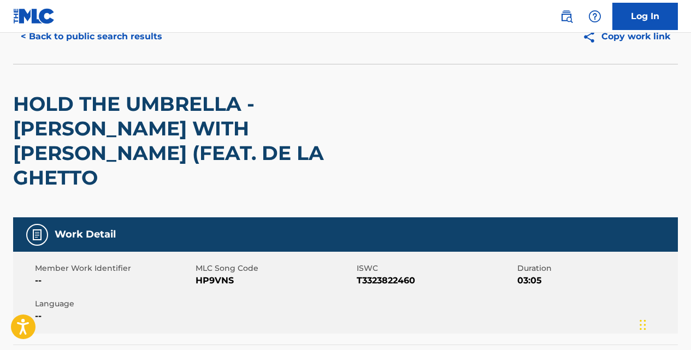
scroll to position [47, 0]
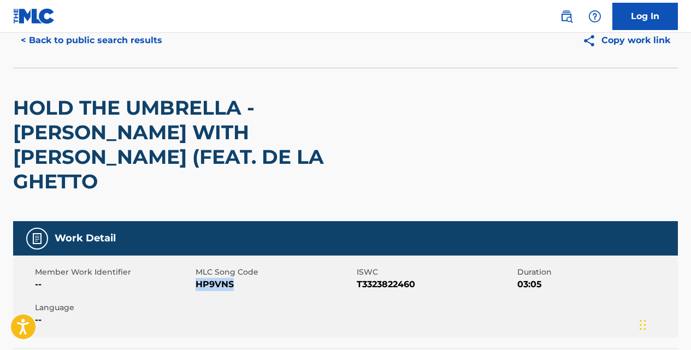
drag, startPoint x: 234, startPoint y: 234, endPoint x: 199, endPoint y: 234, distance: 34.9
click at [199, 278] on span "HP9VNS" at bounding box center [274, 284] width 158 height 13
copy span "HP9VNS"
click at [146, 41] on button "< Back to public search results" at bounding box center [91, 40] width 157 height 27
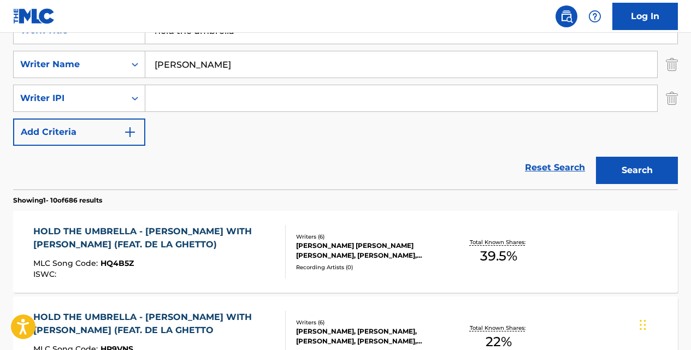
scroll to position [208, 0]
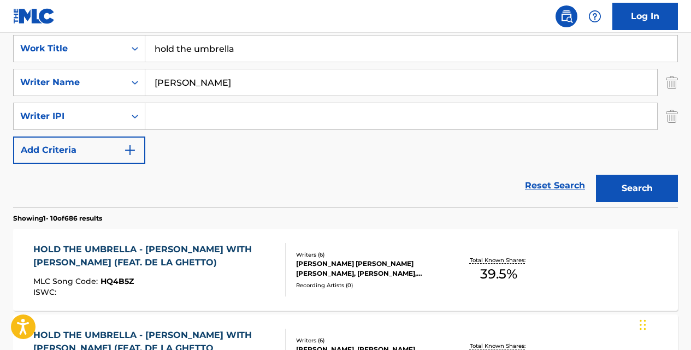
click at [255, 54] on input "hold the umbrella" at bounding box center [411, 48] width 532 height 26
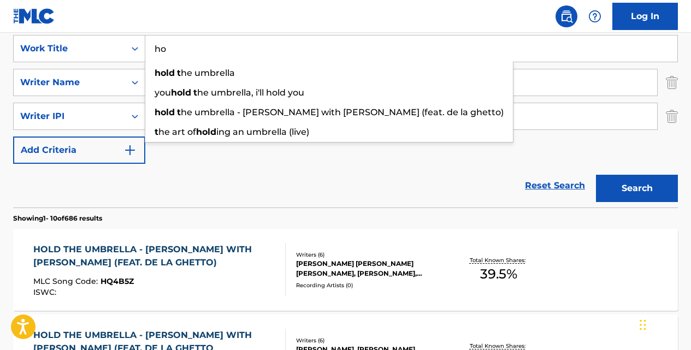
type input "h"
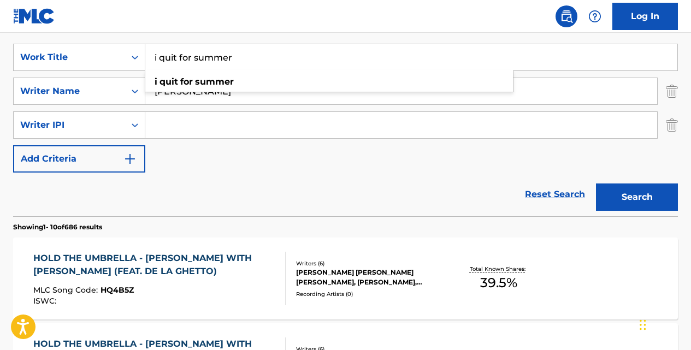
scroll to position [197, 0]
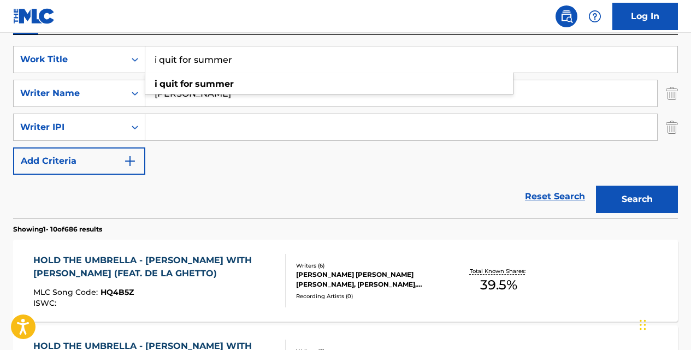
type input "i quit for summer"
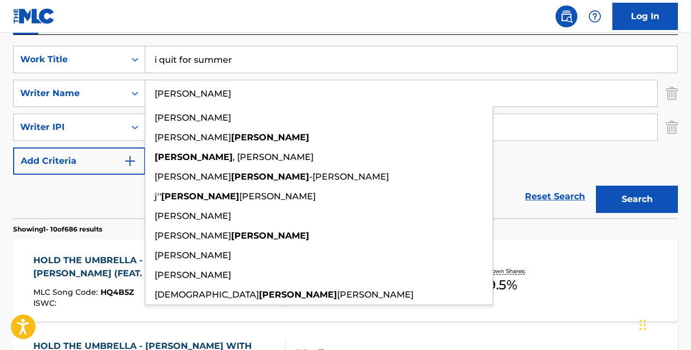
type input "[PERSON_NAME]"
click at [596, 186] on button "Search" at bounding box center [637, 199] width 82 height 27
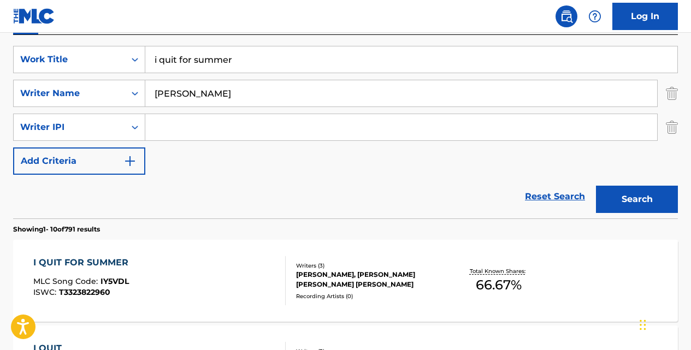
click at [103, 261] on div "I QUIT FOR SUMMER" at bounding box center [83, 262] width 100 height 13
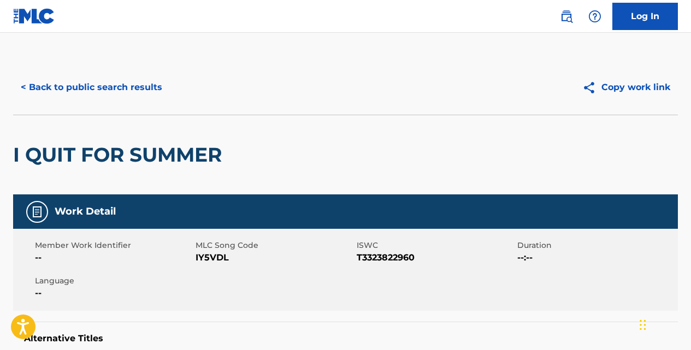
click at [63, 86] on button "< Back to public search results" at bounding box center [91, 87] width 157 height 27
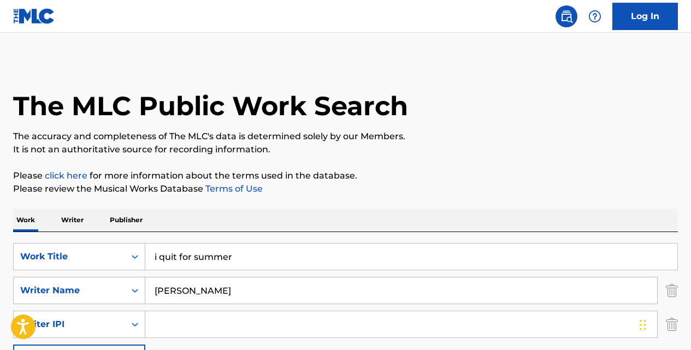
scroll to position [197, 0]
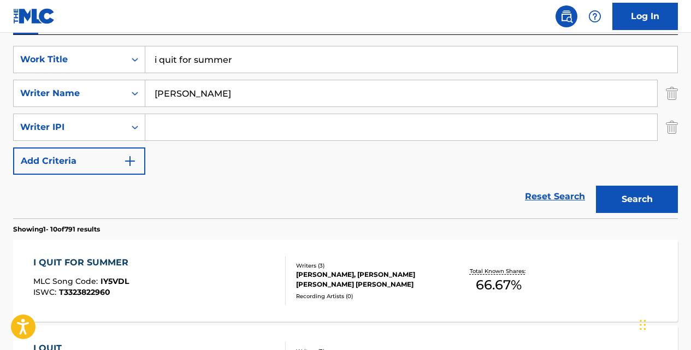
click at [232, 67] on input "i quit for summer" at bounding box center [411, 59] width 532 height 26
type input "i"
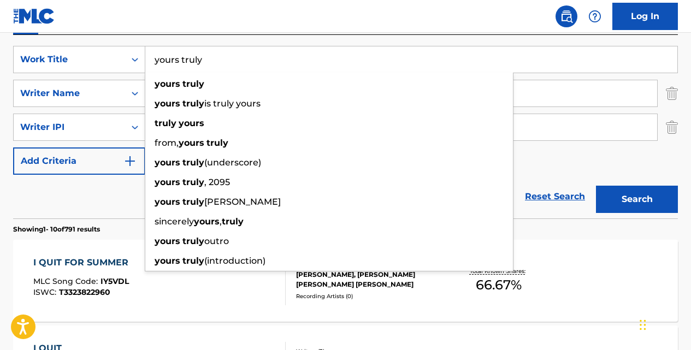
type input "yours truly"
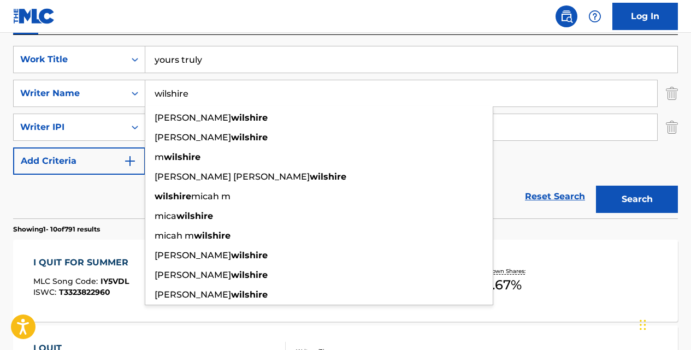
type input "wilshire"
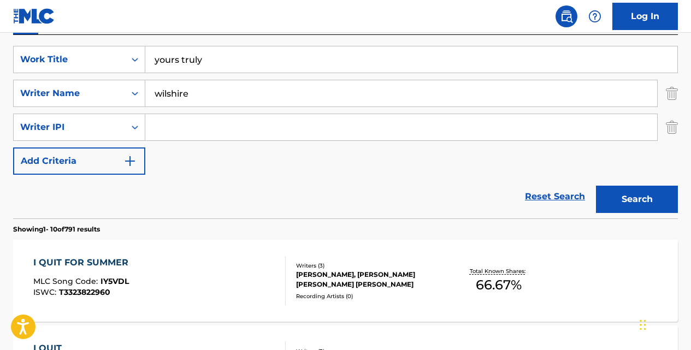
click at [596, 186] on button "Search" at bounding box center [637, 199] width 82 height 27
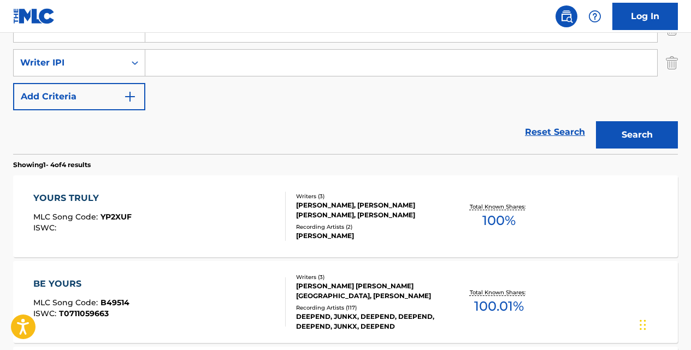
scroll to position [263, 0]
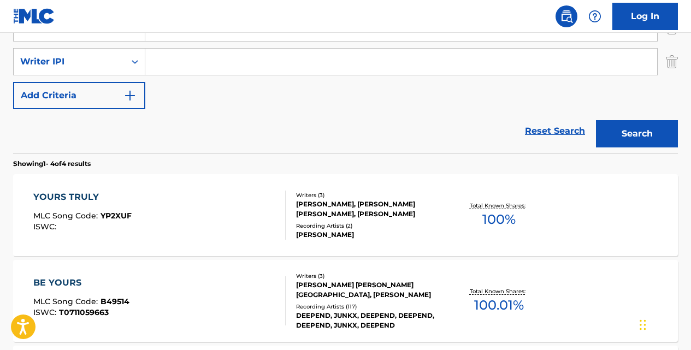
click at [95, 195] on div "YOURS TRULY" at bounding box center [82, 197] width 98 height 13
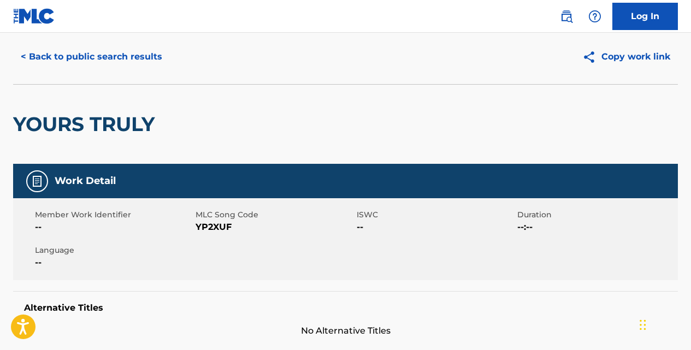
scroll to position [29, 0]
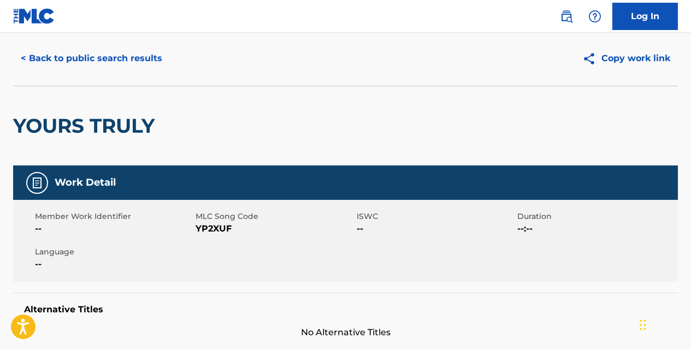
click at [149, 66] on button "< Back to public search results" at bounding box center [91, 58] width 157 height 27
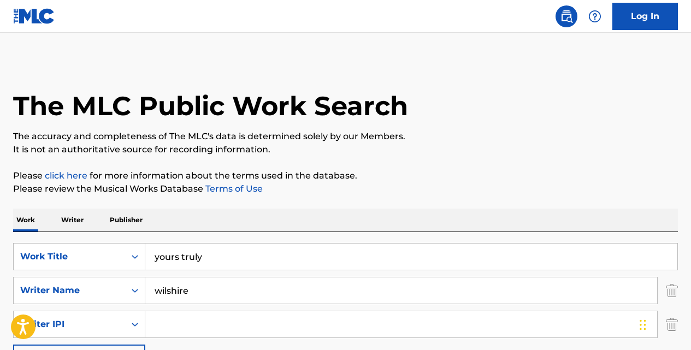
click at [238, 254] on input "yours truly" at bounding box center [411, 257] width 532 height 26
type input "y"
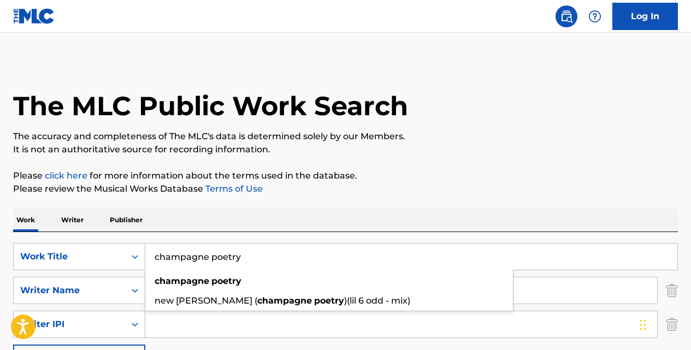
type input "champagne poetry"
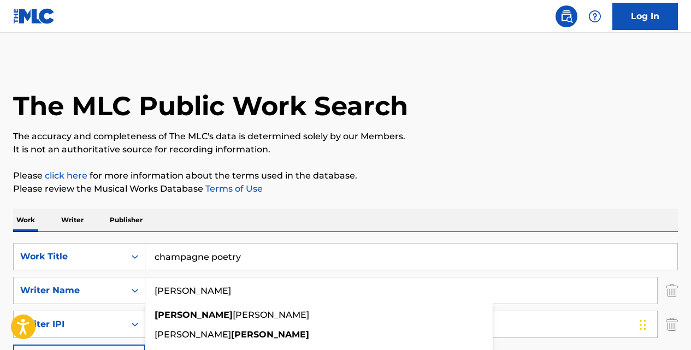
type input "[PERSON_NAME]"
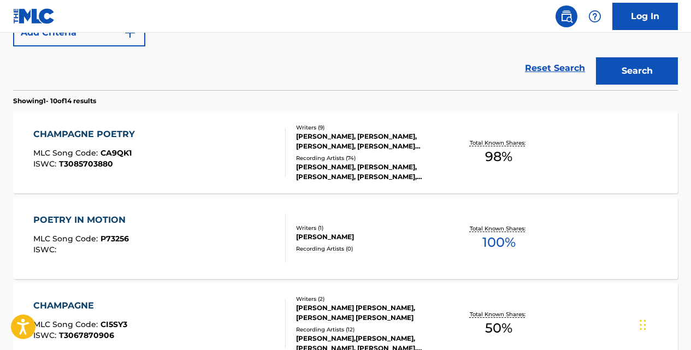
scroll to position [328, 0]
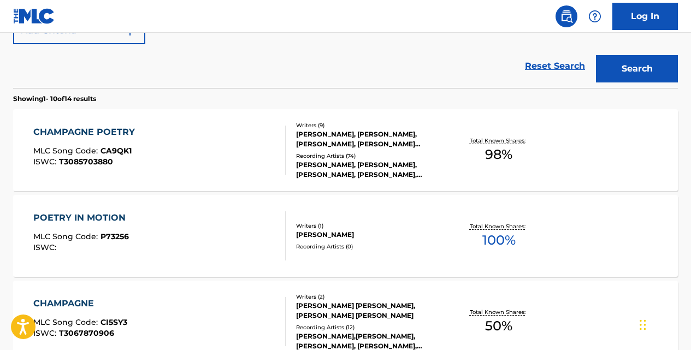
click at [120, 132] on div "CHAMPAGNE POETRY" at bounding box center [86, 132] width 107 height 13
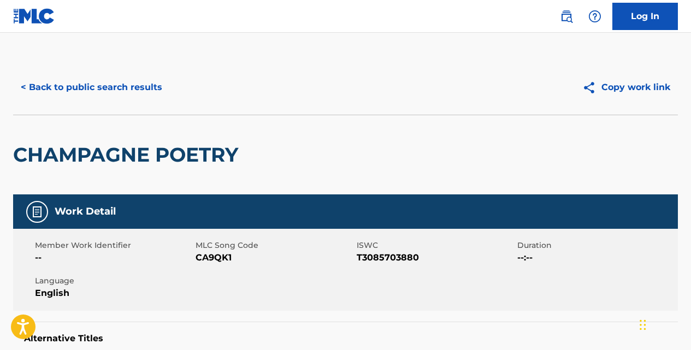
click at [143, 86] on button "< Back to public search results" at bounding box center [91, 87] width 157 height 27
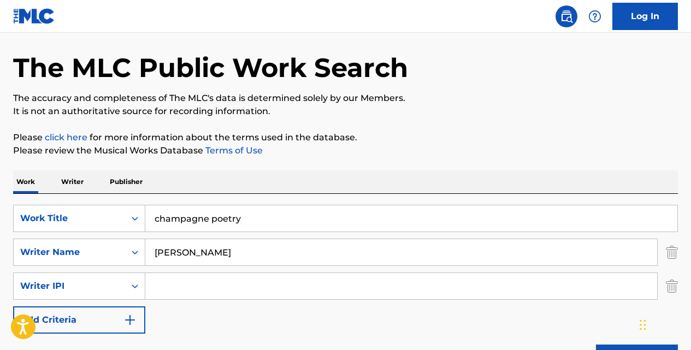
scroll to position [38, 0]
click at [262, 218] on input "champagne poetry" at bounding box center [411, 219] width 532 height 26
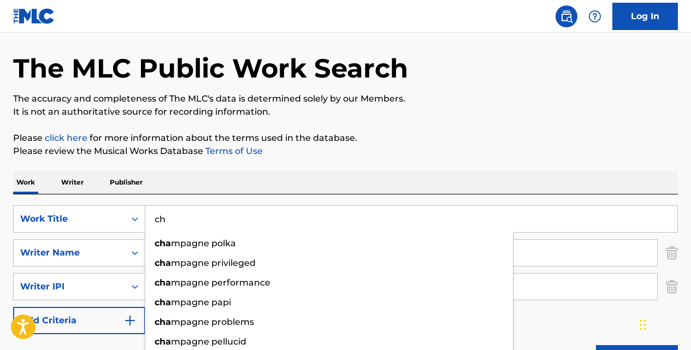
type input "c"
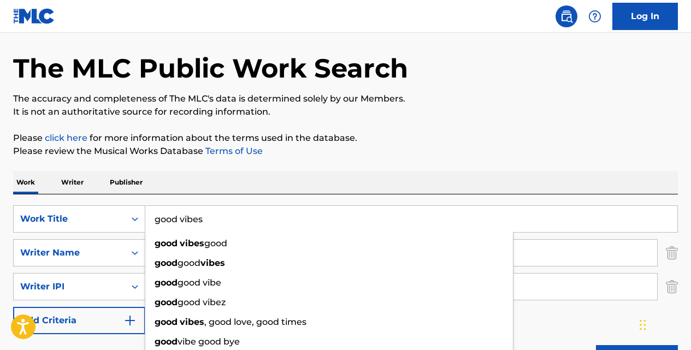
type input "good vibes"
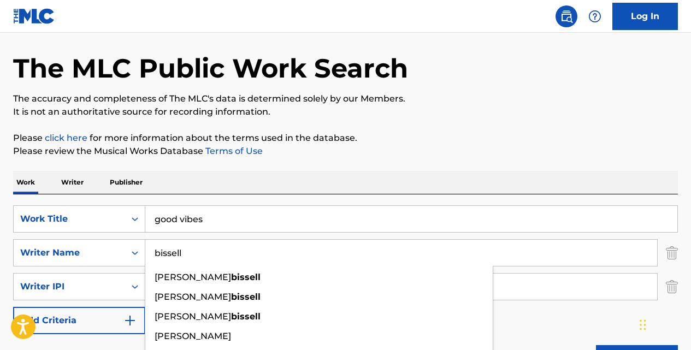
type input "bissell"
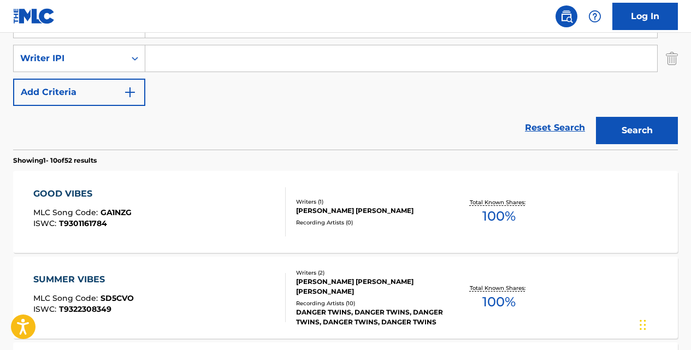
scroll to position [267, 0]
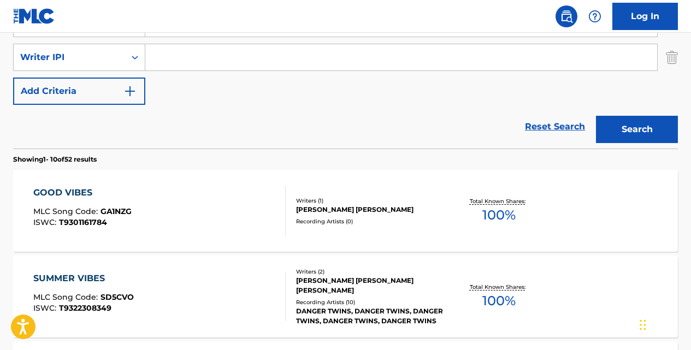
click at [83, 195] on div "GOOD VIBES" at bounding box center [82, 192] width 98 height 13
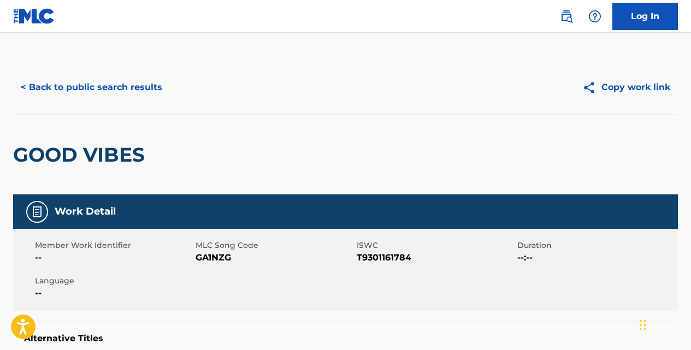
click at [86, 86] on button "< Back to public search results" at bounding box center [91, 87] width 157 height 27
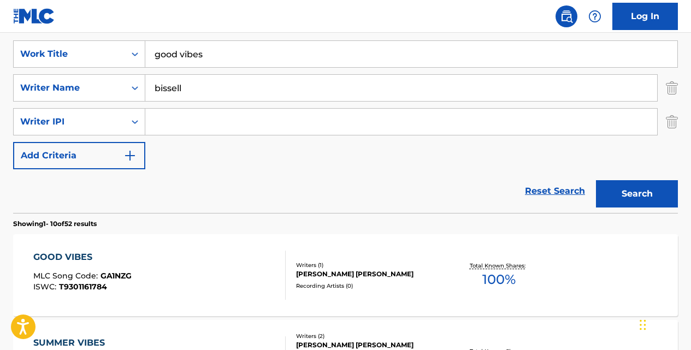
scroll to position [192, 0]
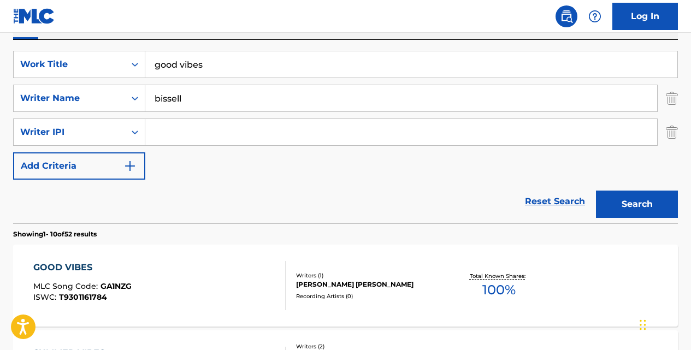
click at [233, 68] on input "good vibes" at bounding box center [411, 64] width 532 height 26
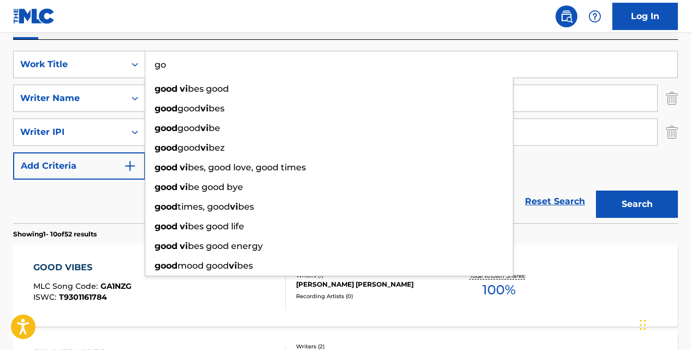
type input "g"
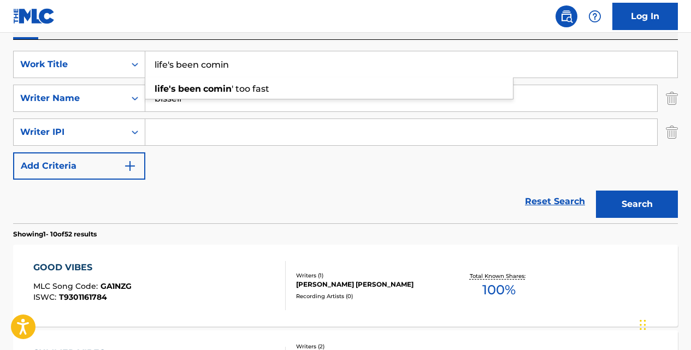
type input "life's been comin"
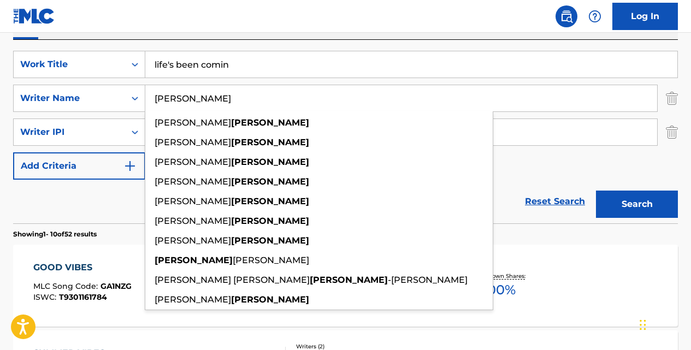
type input "[PERSON_NAME]"
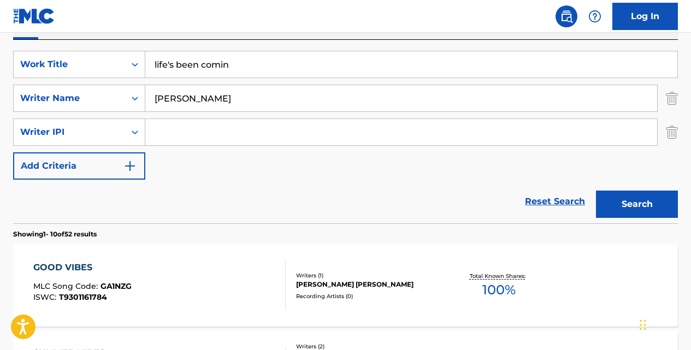
click at [596, 191] on button "Search" at bounding box center [637, 204] width 82 height 27
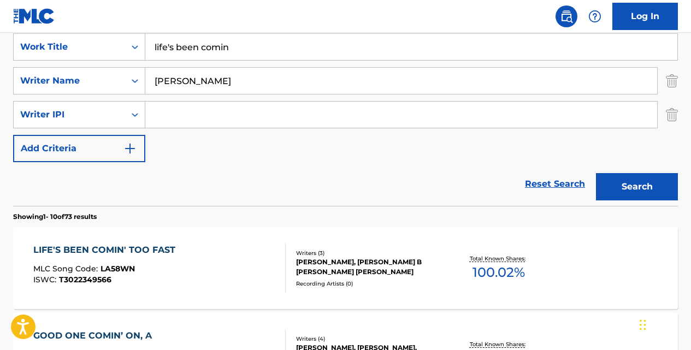
scroll to position [210, 0]
click at [132, 246] on div "LIFE'S BEEN COMIN' TOO FAST" at bounding box center [106, 249] width 147 height 13
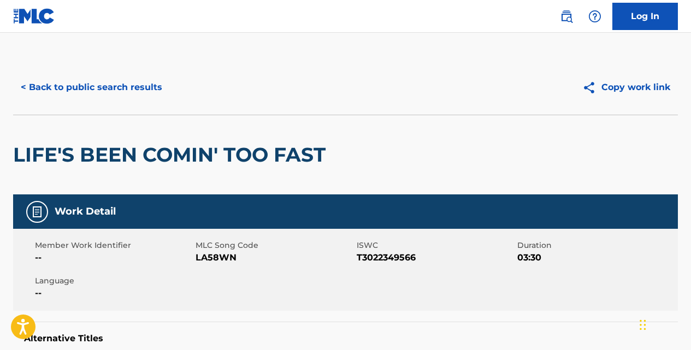
click at [153, 84] on button "< Back to public search results" at bounding box center [91, 87] width 157 height 27
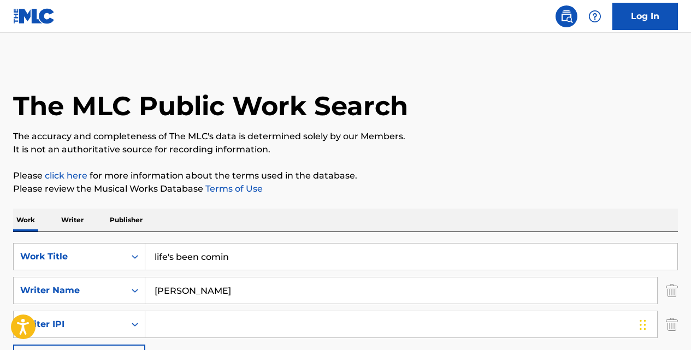
scroll to position [210, 0]
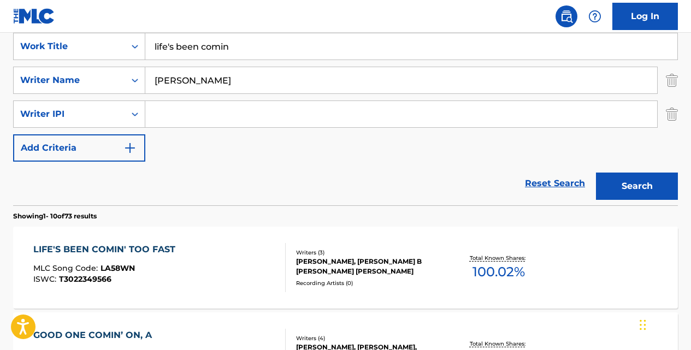
click at [264, 46] on input "life's been comin" at bounding box center [411, 46] width 532 height 26
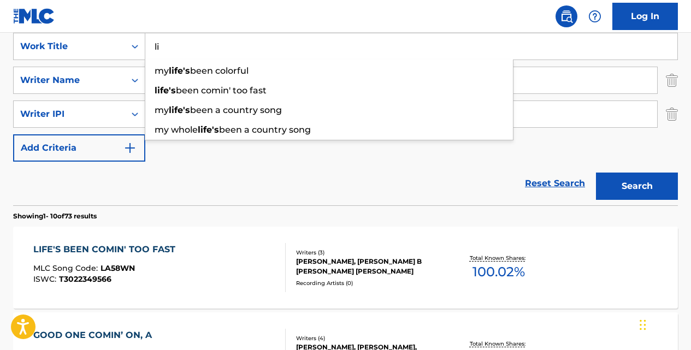
type input "l"
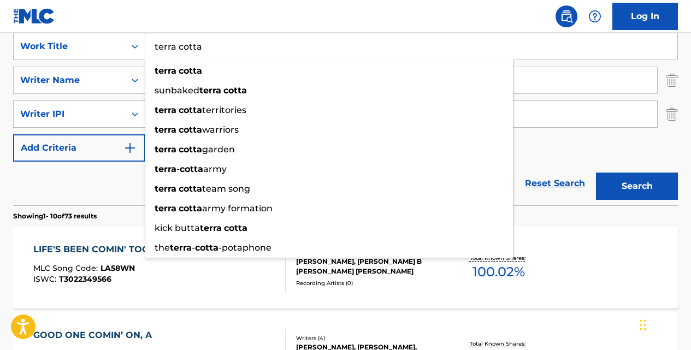
type input "terra cotta"
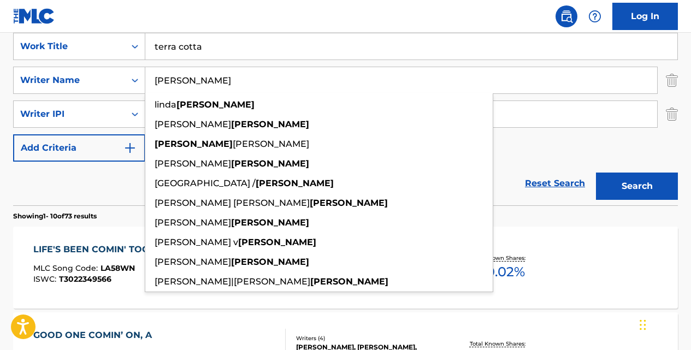
type input "[PERSON_NAME]"
click at [596, 173] on button "Search" at bounding box center [637, 186] width 82 height 27
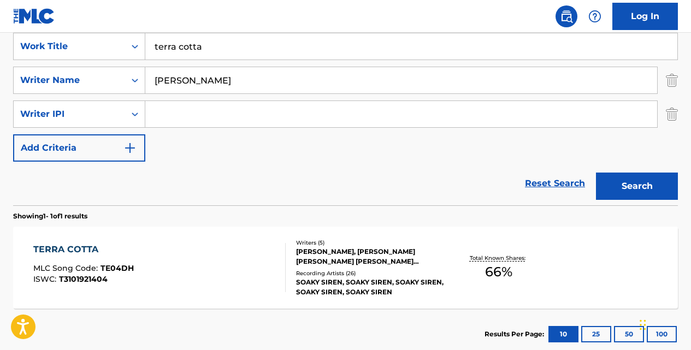
click at [77, 254] on div "TERRA COTTA" at bounding box center [83, 249] width 100 height 13
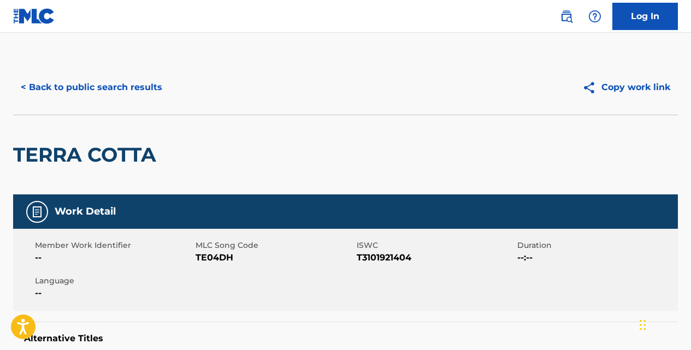
click at [141, 94] on button "< Back to public search results" at bounding box center [91, 87] width 157 height 27
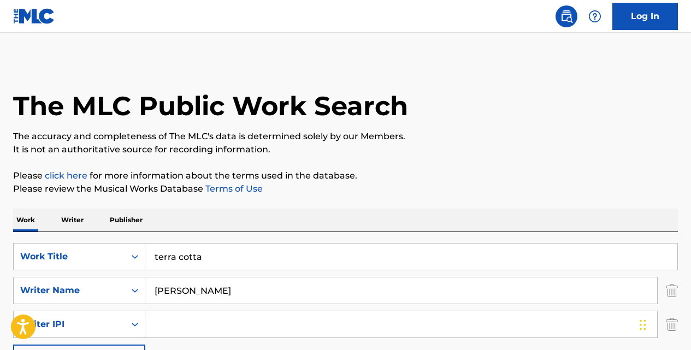
scroll to position [182, 0]
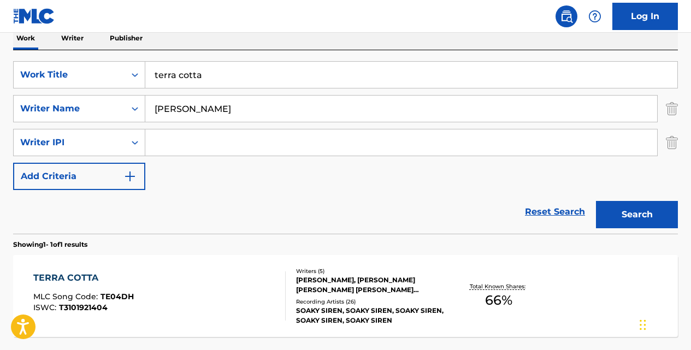
click at [221, 76] on input "terra cotta" at bounding box center [411, 75] width 532 height 26
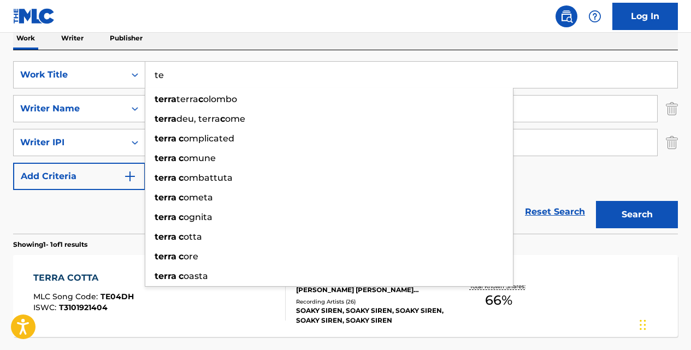
type input "t"
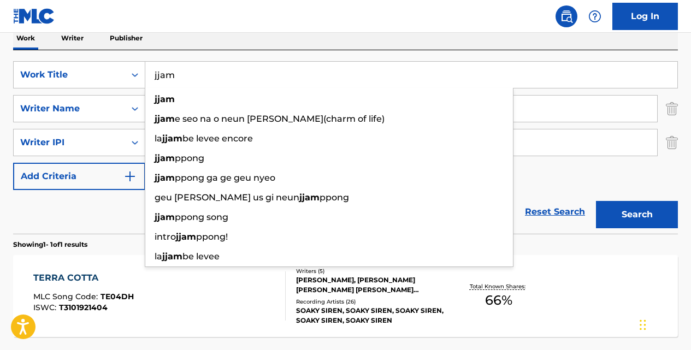
type input "jjam"
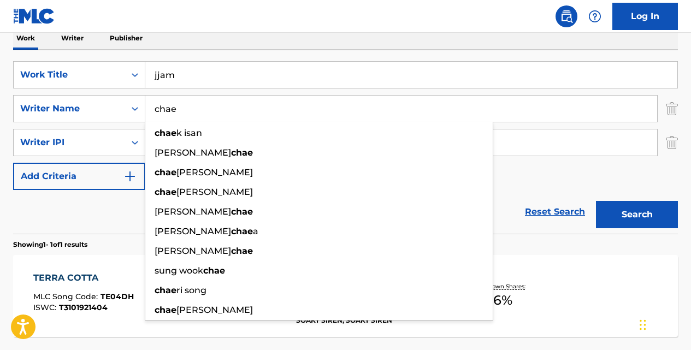
type input "chae"
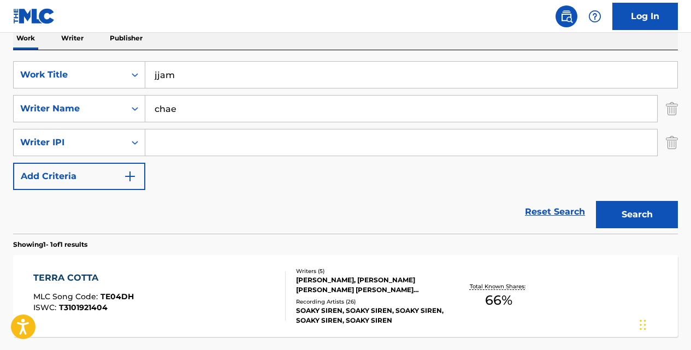
click at [596, 201] on button "Search" at bounding box center [637, 214] width 82 height 27
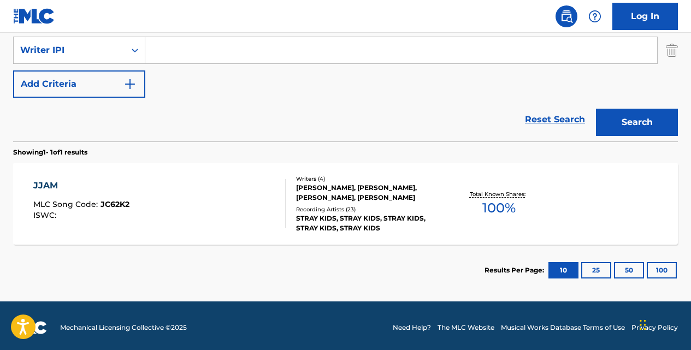
scroll to position [278, 0]
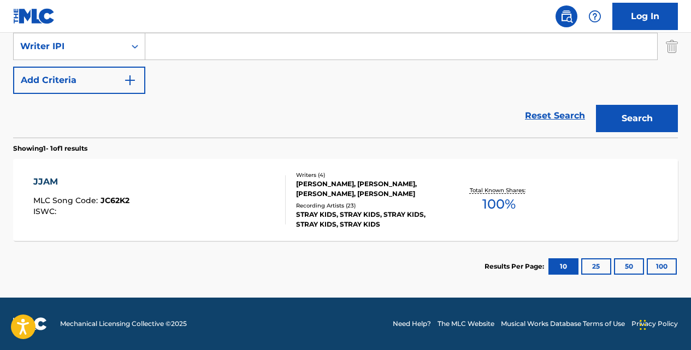
click at [51, 182] on div "JJAM" at bounding box center [81, 181] width 96 height 13
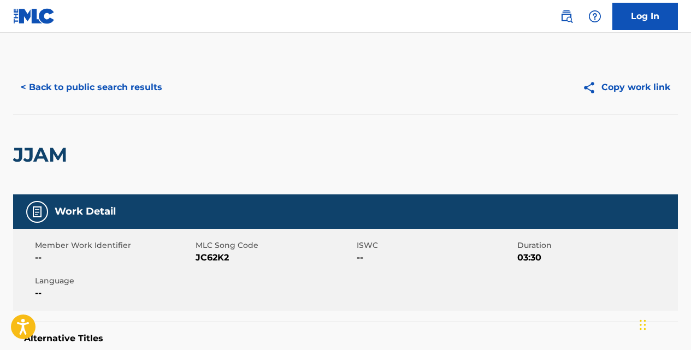
click at [146, 83] on button "< Back to public search results" at bounding box center [91, 87] width 157 height 27
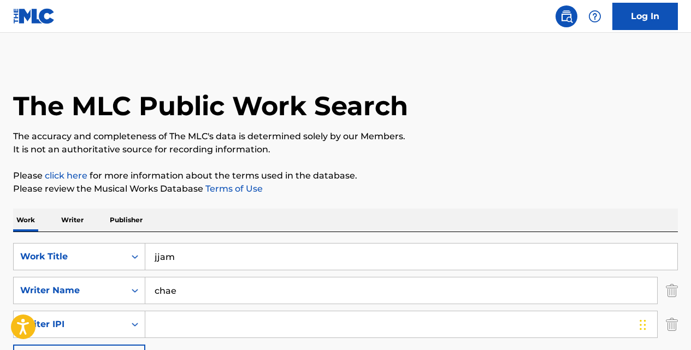
scroll to position [182, 0]
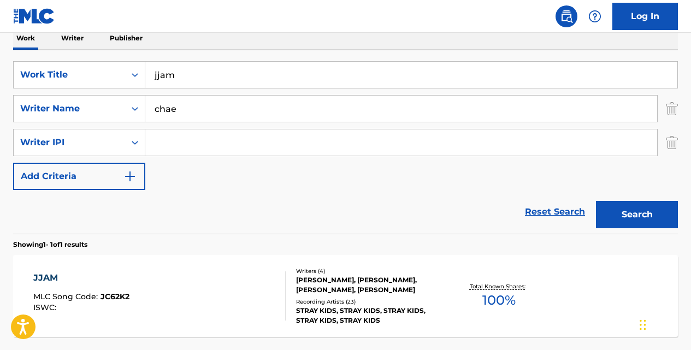
click at [546, 208] on link "Reset Search" at bounding box center [554, 212] width 71 height 24
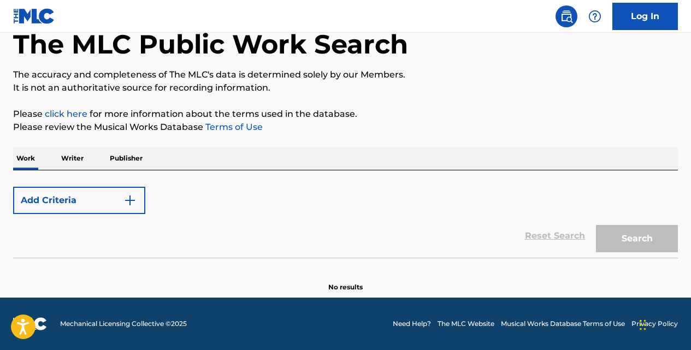
scroll to position [90, 0]
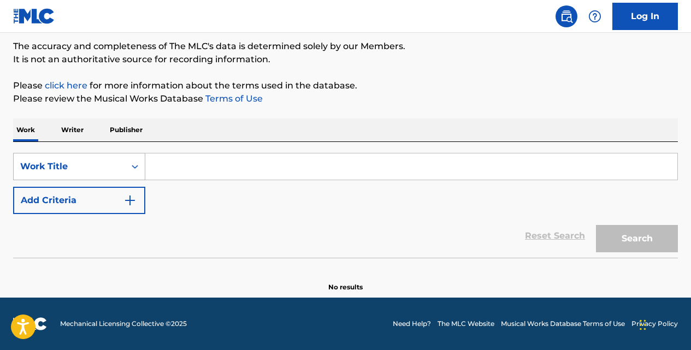
click at [137, 168] on icon "Search Form" at bounding box center [134, 166] width 11 height 11
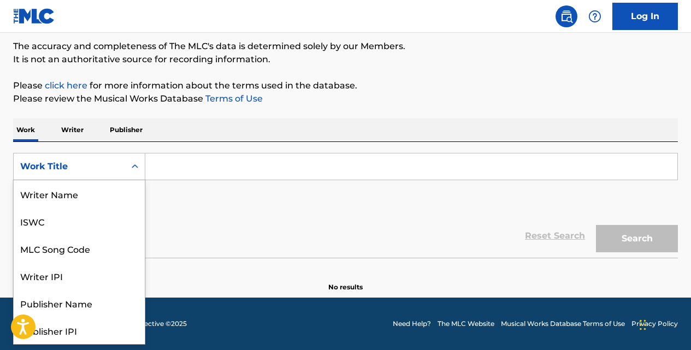
scroll to position [55, 0]
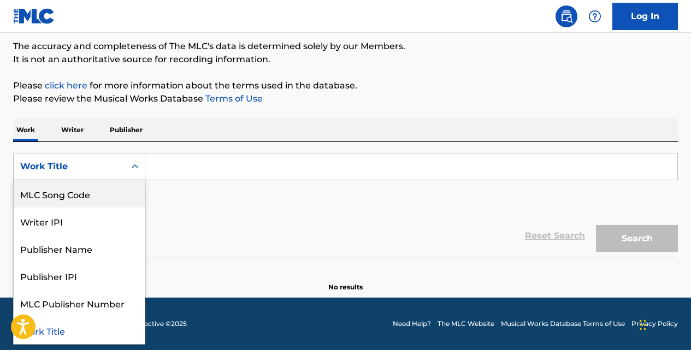
click at [123, 187] on div "MLC Song Code" at bounding box center [79, 193] width 131 height 27
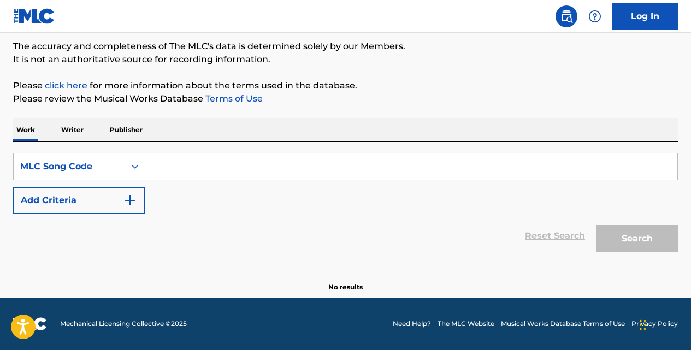
click at [181, 165] on input "Search Form" at bounding box center [411, 166] width 532 height 26
paste input "DB2GF9"
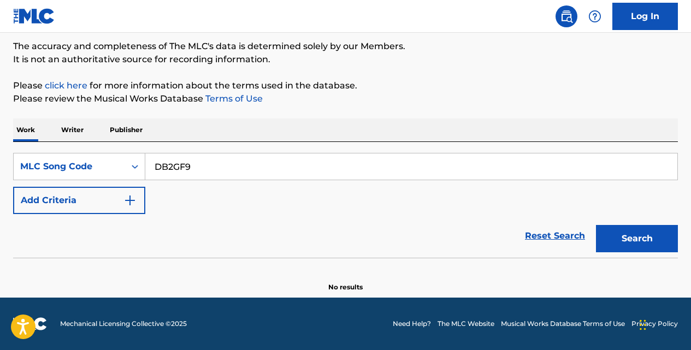
type input "DB2GF9"
click at [596, 225] on button "Search" at bounding box center [637, 238] width 82 height 27
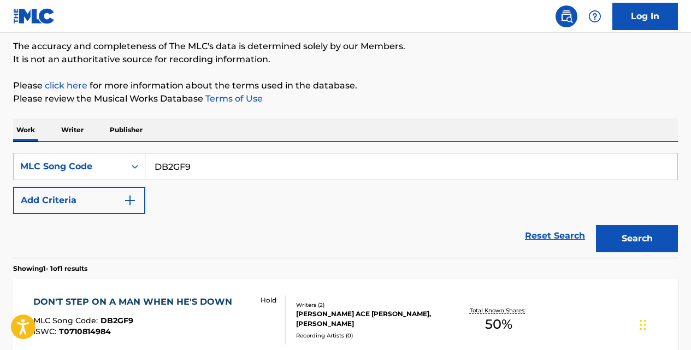
click at [143, 298] on div "DON'T STEP ON A MAN WHEN HE'S DOWN" at bounding box center [135, 301] width 204 height 13
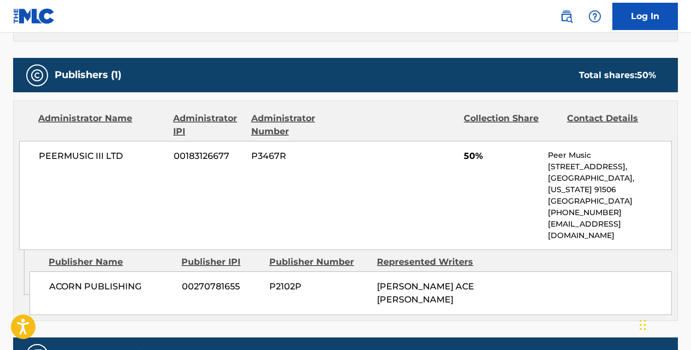
scroll to position [491, 0]
